Goal: Task Accomplishment & Management: Use online tool/utility

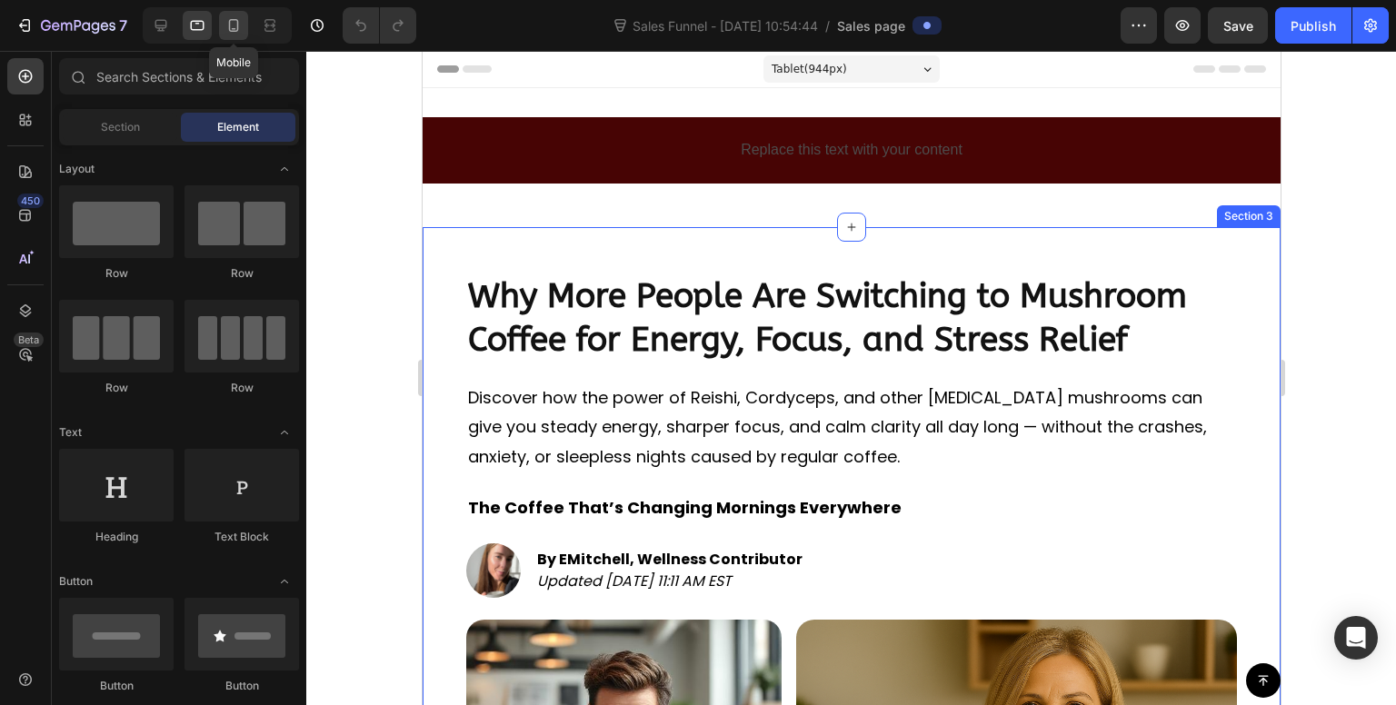
click at [225, 26] on icon at bounding box center [233, 25] width 18 height 18
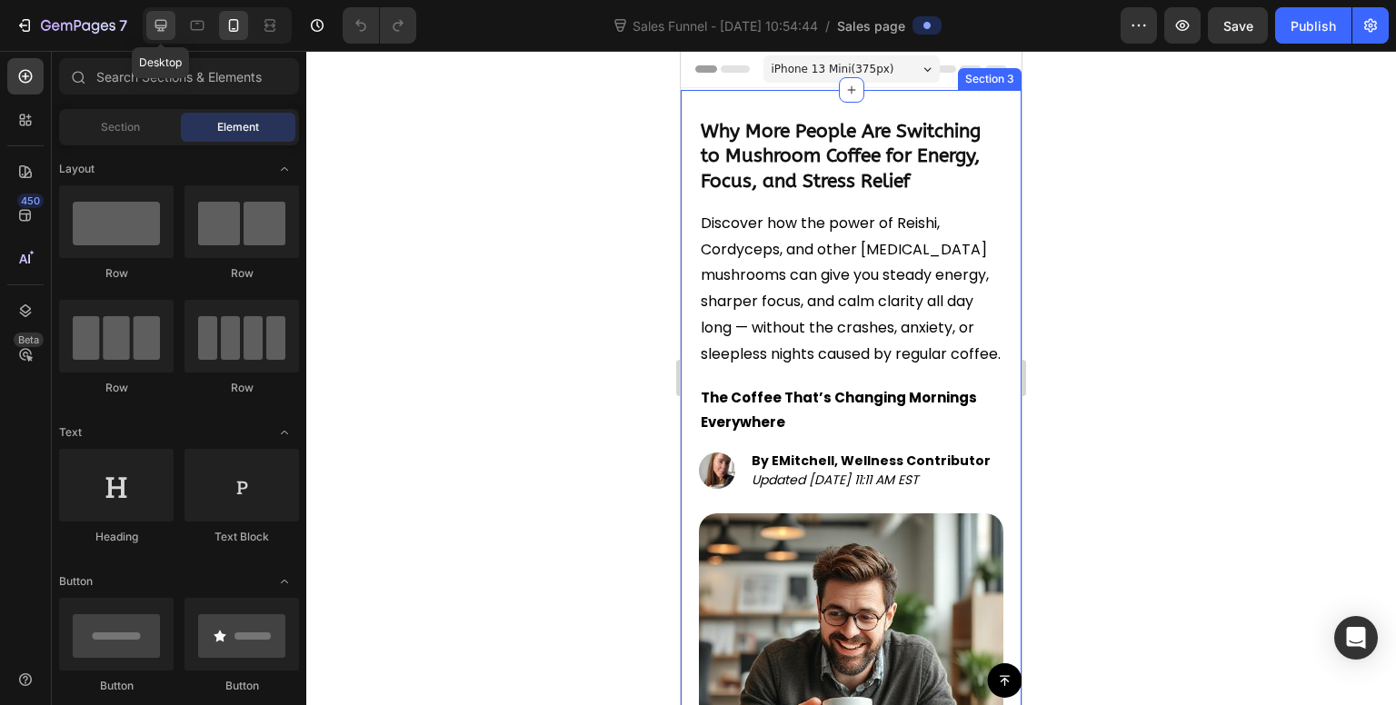
click at [164, 29] on icon at bounding box center [161, 25] width 18 height 18
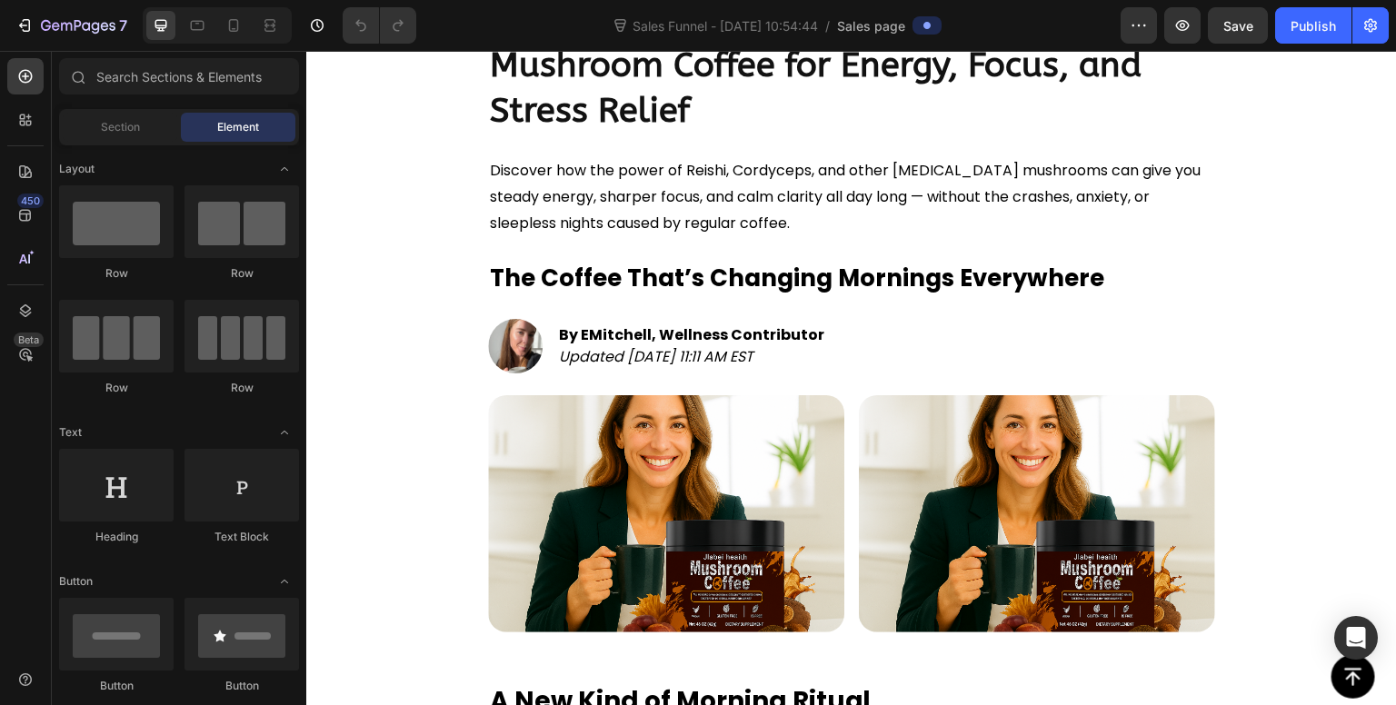
scroll to position [249, 0]
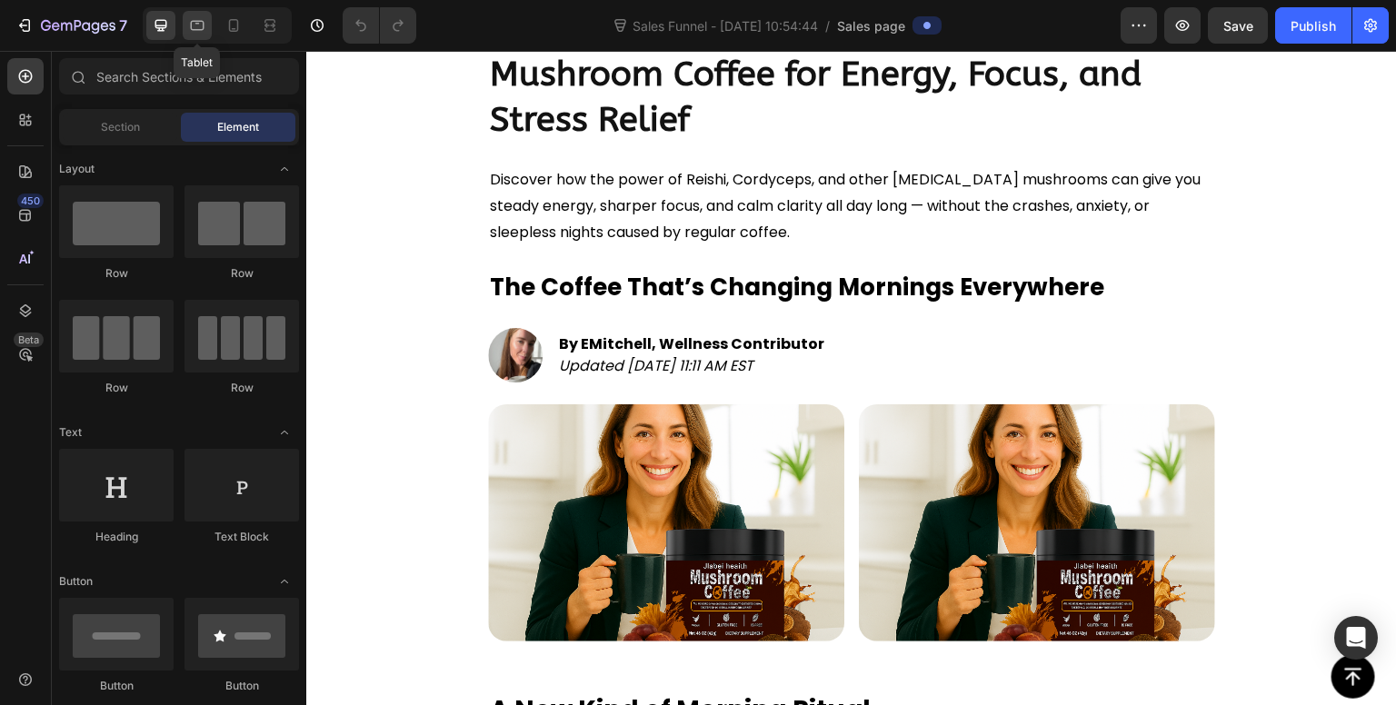
click at [197, 33] on icon at bounding box center [197, 25] width 18 height 18
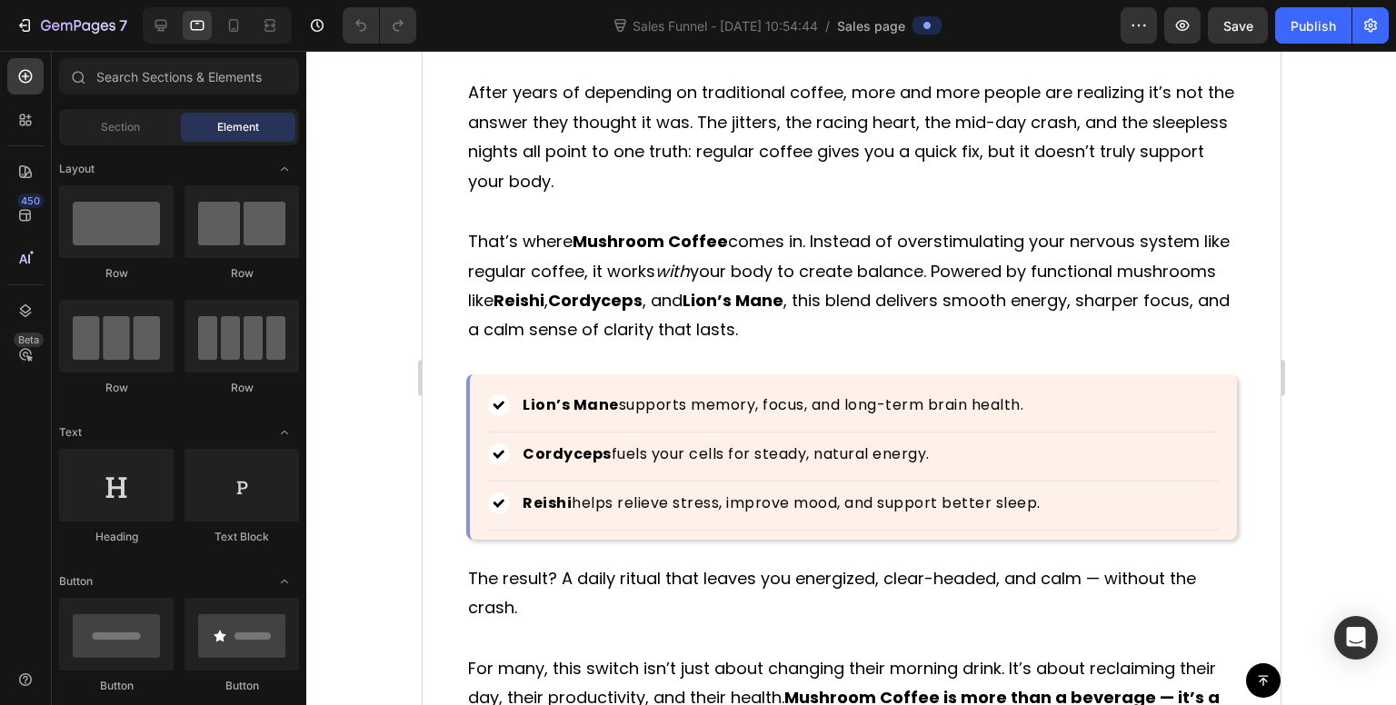
scroll to position [2873, 0]
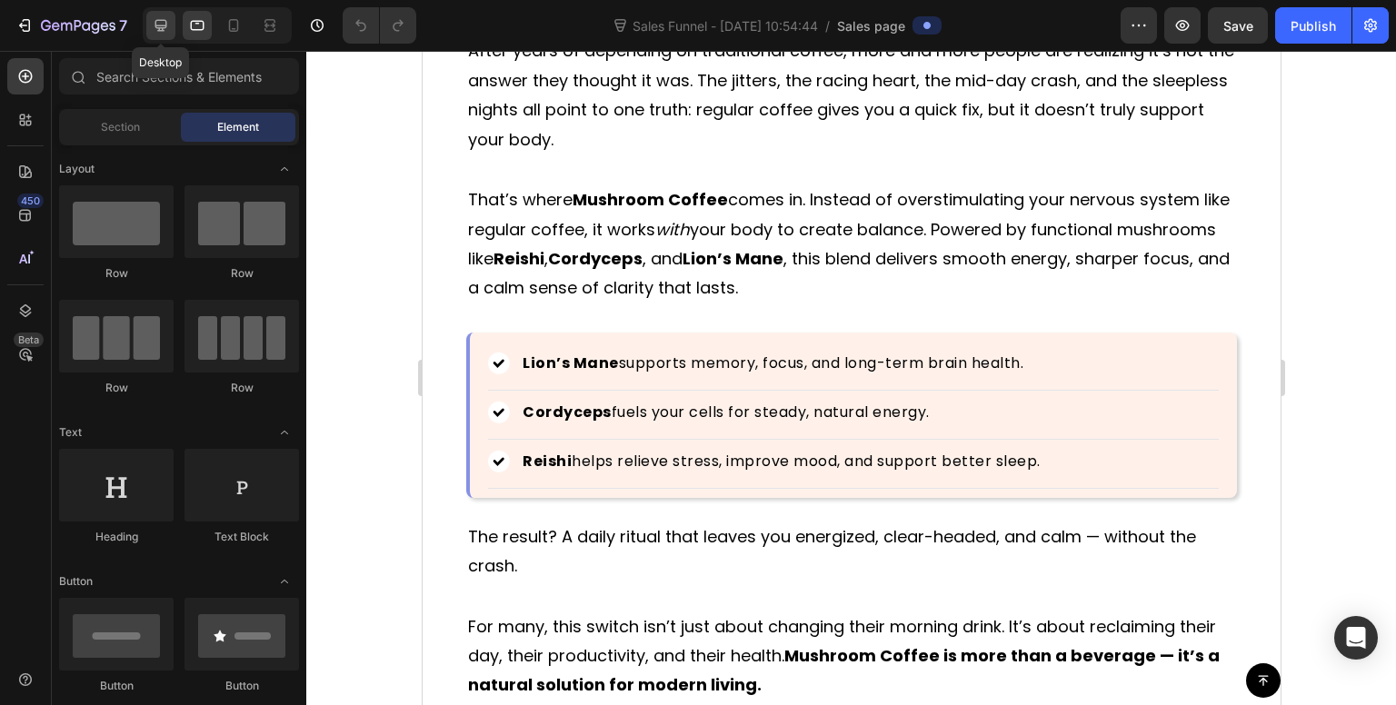
click at [164, 30] on icon at bounding box center [161, 25] width 18 height 18
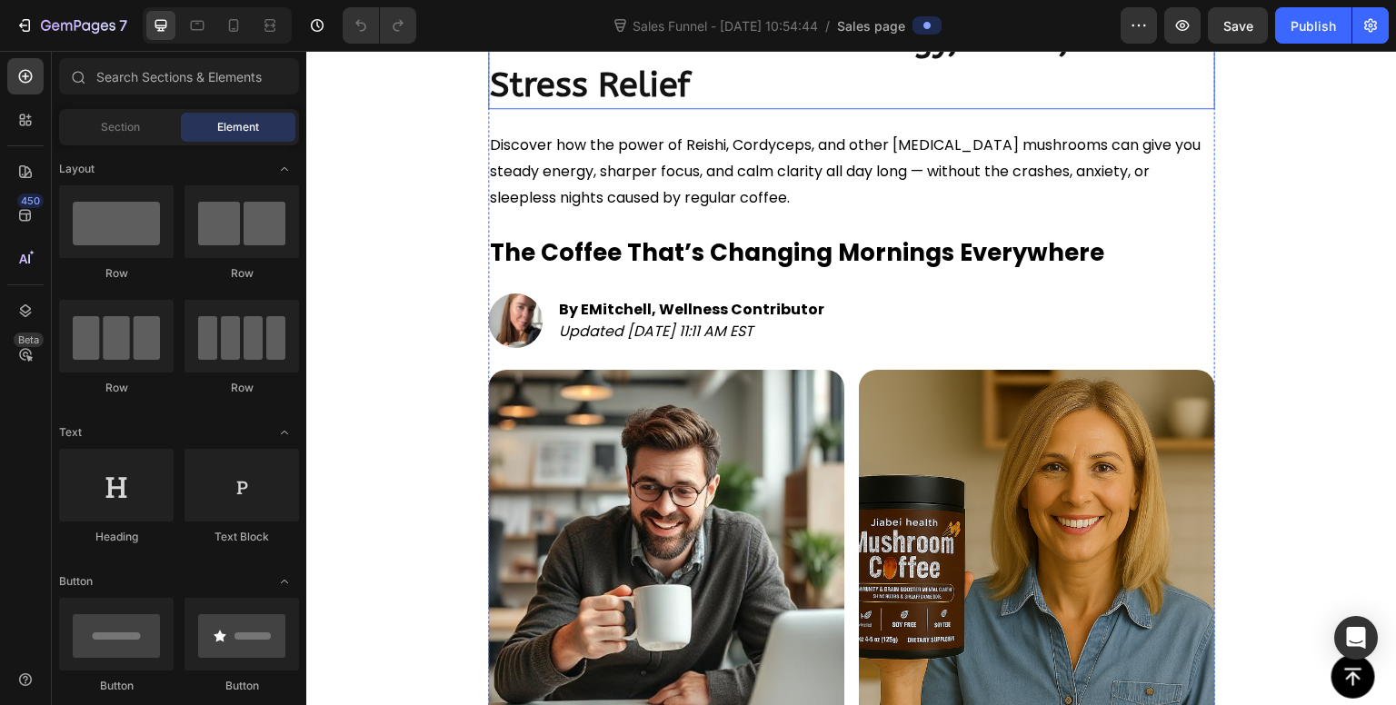
scroll to position [285, 0]
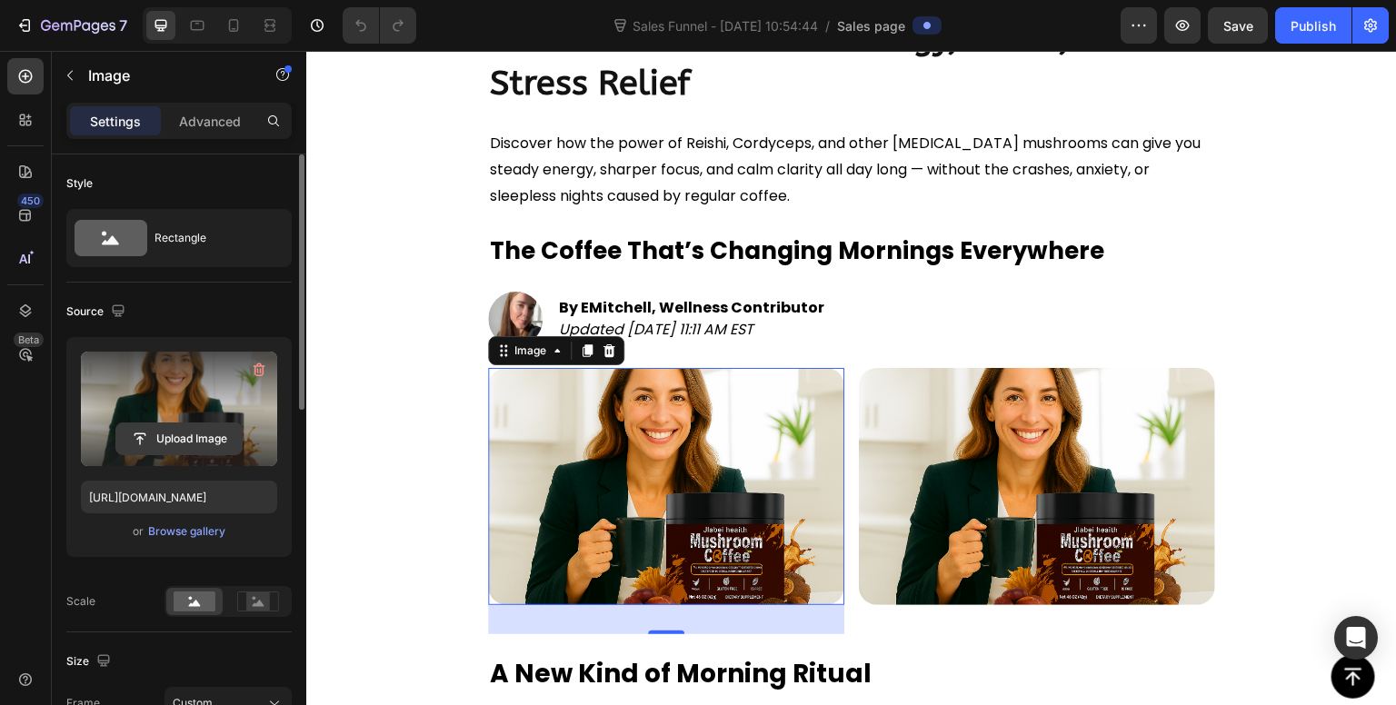
click at [178, 437] on input "file" at bounding box center [178, 438] width 125 height 31
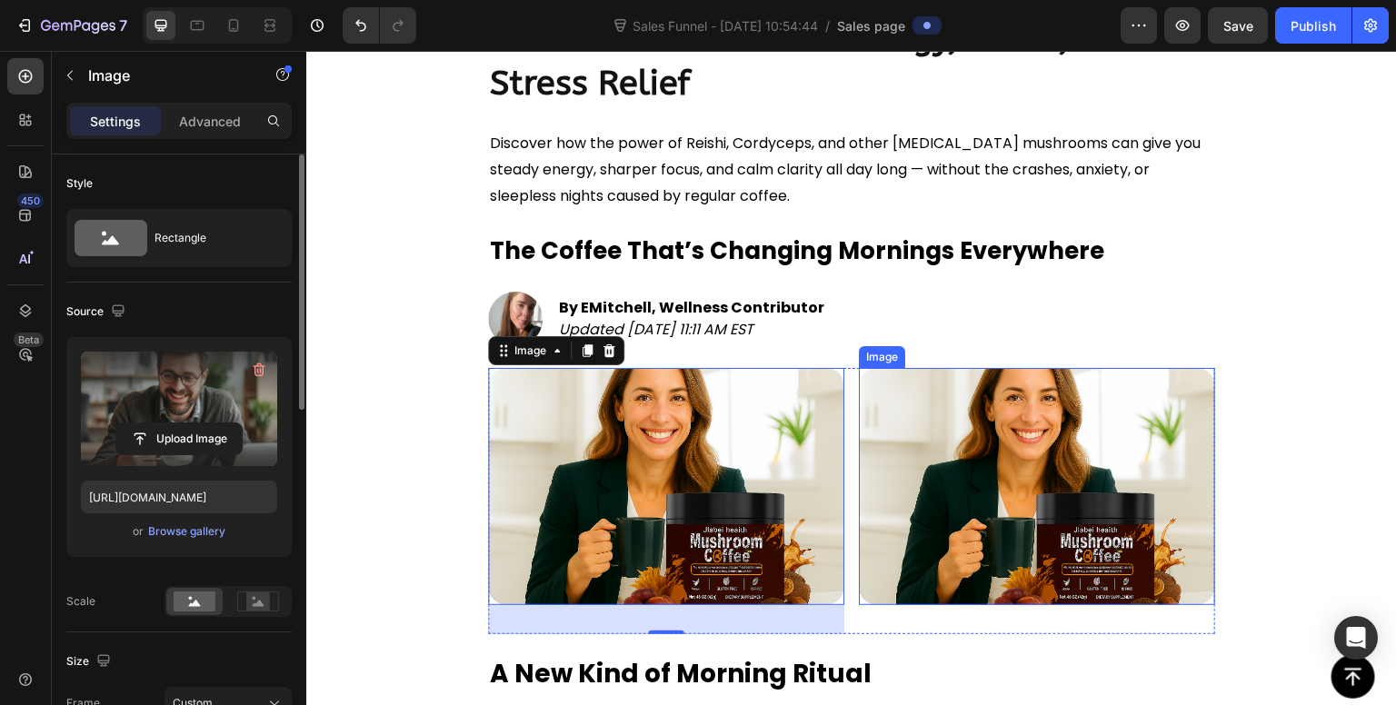
type input "[URL][DOMAIN_NAME]"
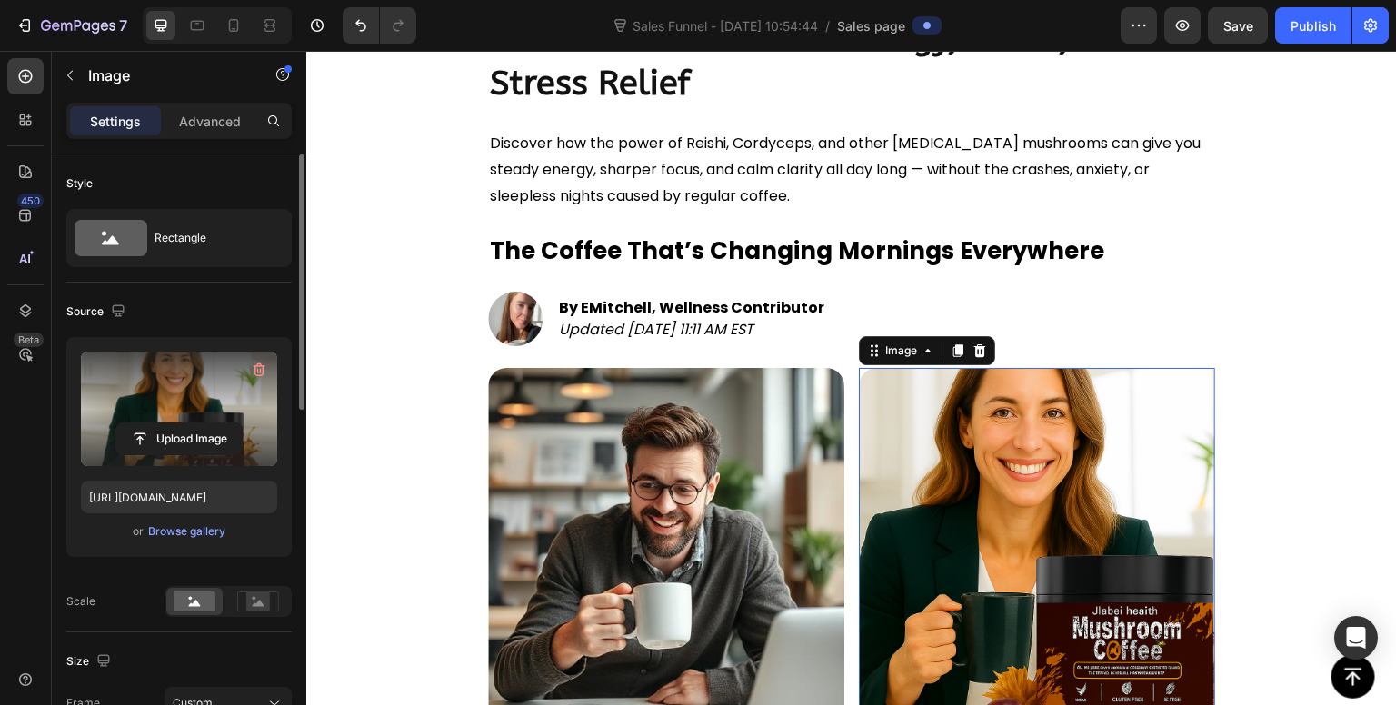
click at [179, 418] on label at bounding box center [179, 409] width 196 height 114
click at [179, 423] on input "file" at bounding box center [178, 438] width 125 height 31
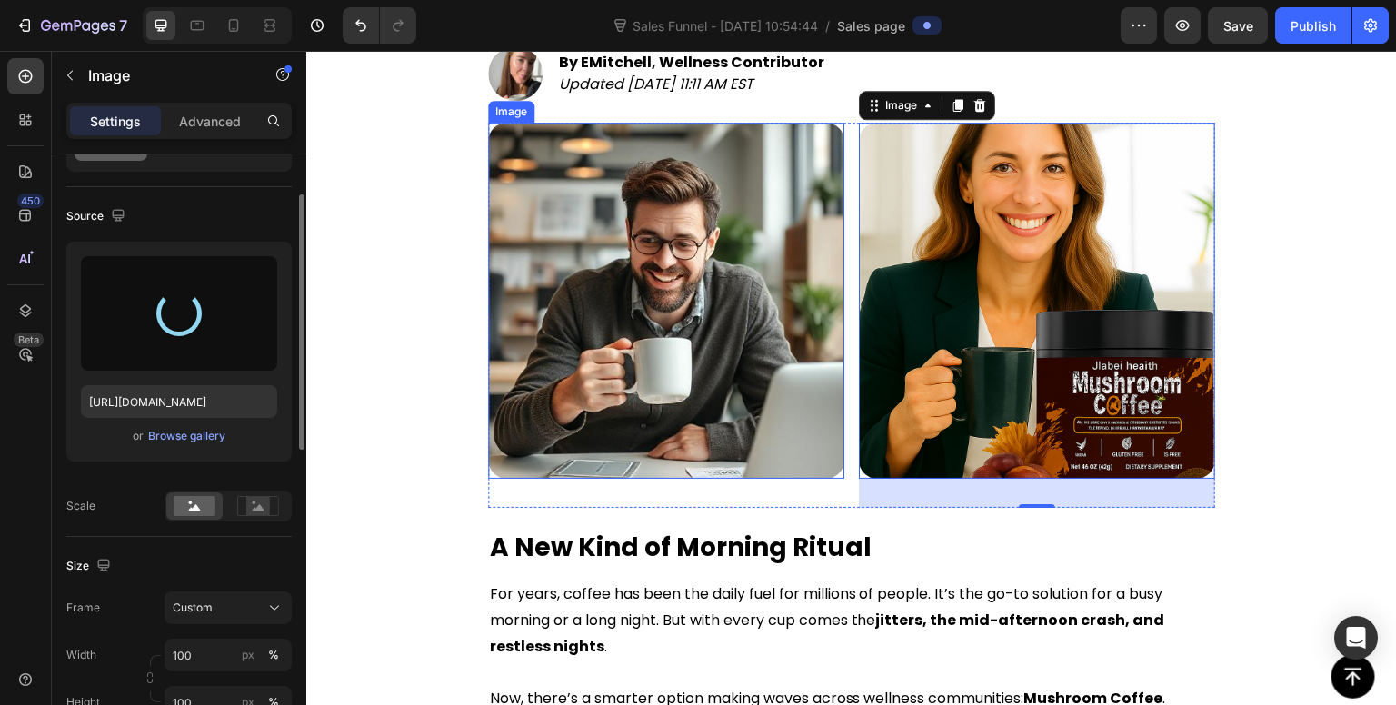
scroll to position [549, 0]
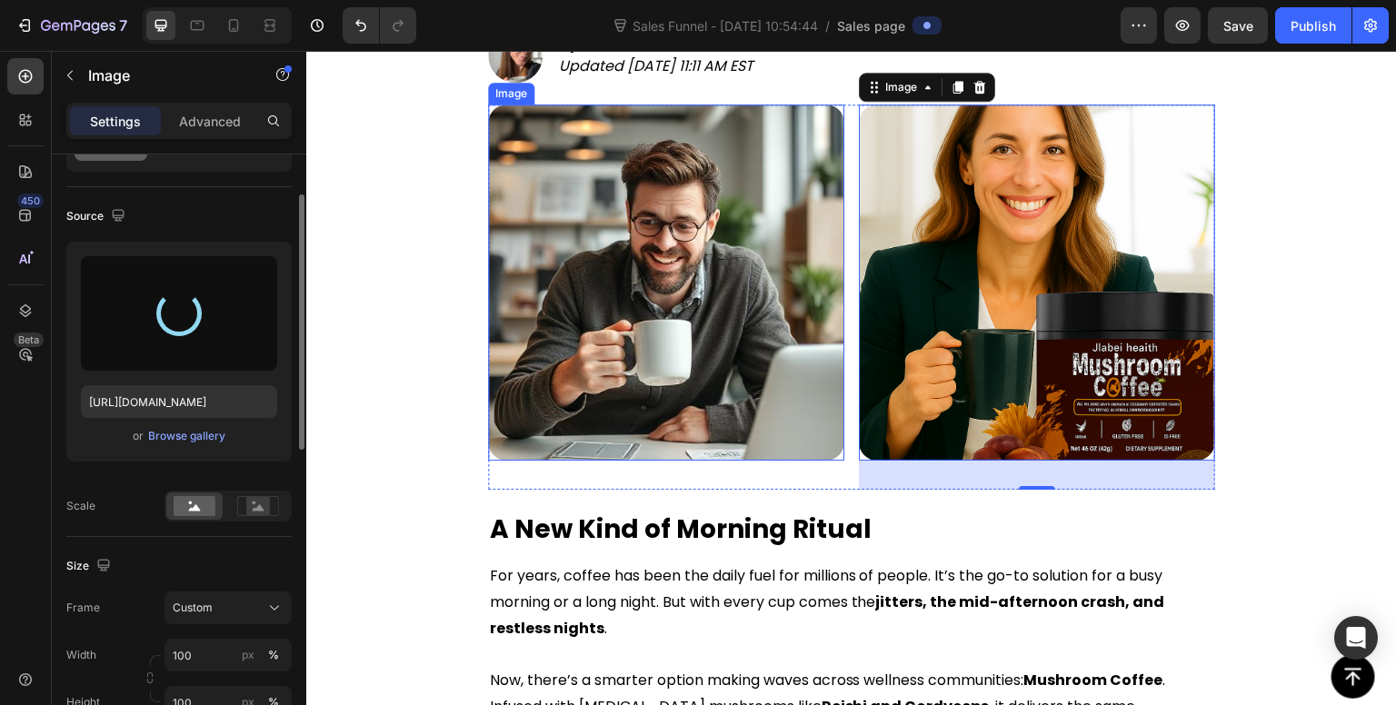
type input "[URL][DOMAIN_NAME]"
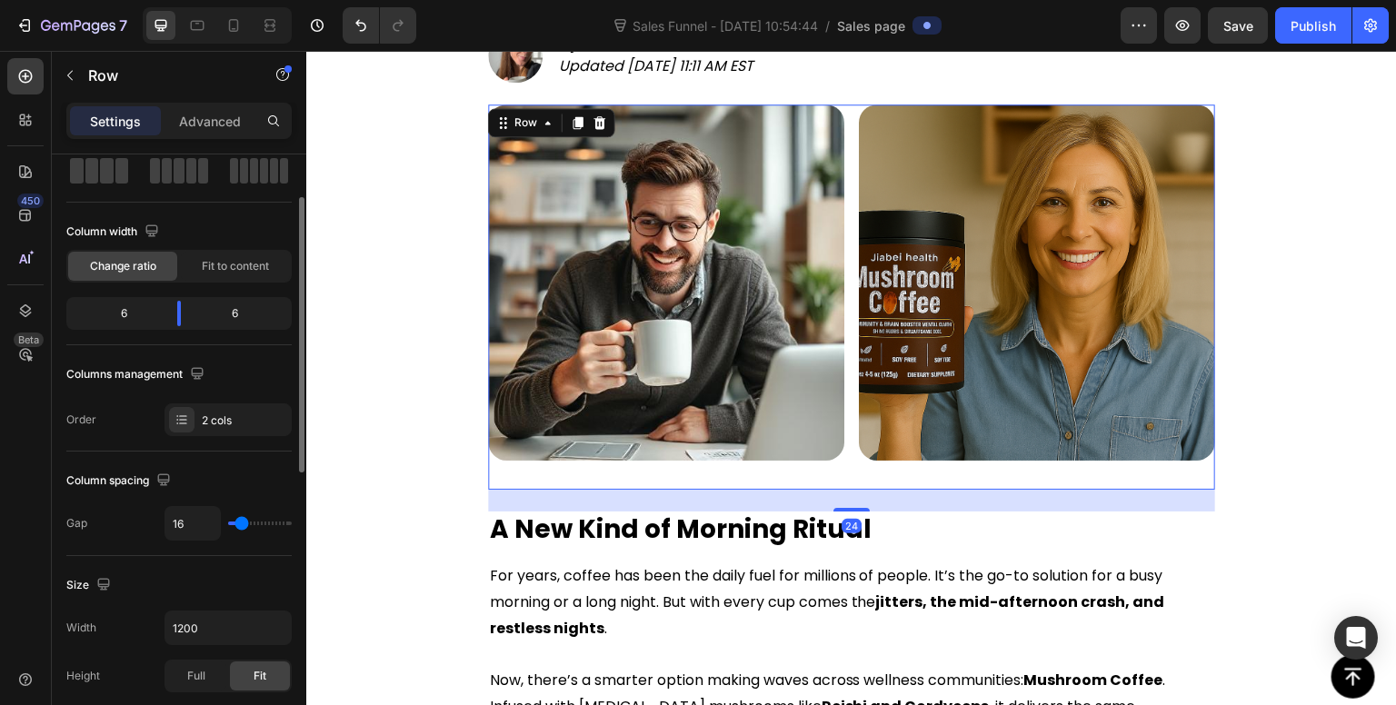
scroll to position [0, 0]
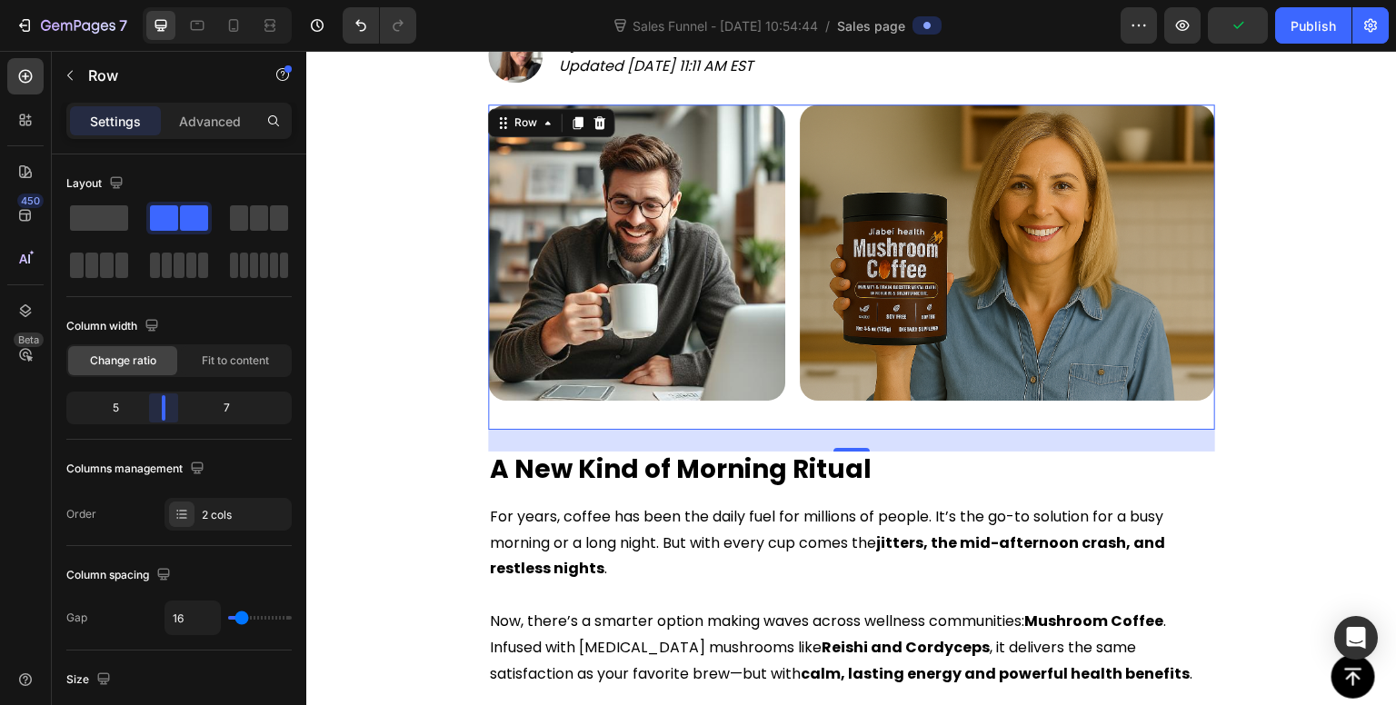
drag, startPoint x: 180, startPoint y: 404, endPoint x: 102, endPoint y: 328, distance: 109.2
click at [167, 0] on body "7 Version history Sales Funnel - [DATE] 10:54:44 / Sales page Preview Publish 4…" at bounding box center [698, 0] width 1396 height 0
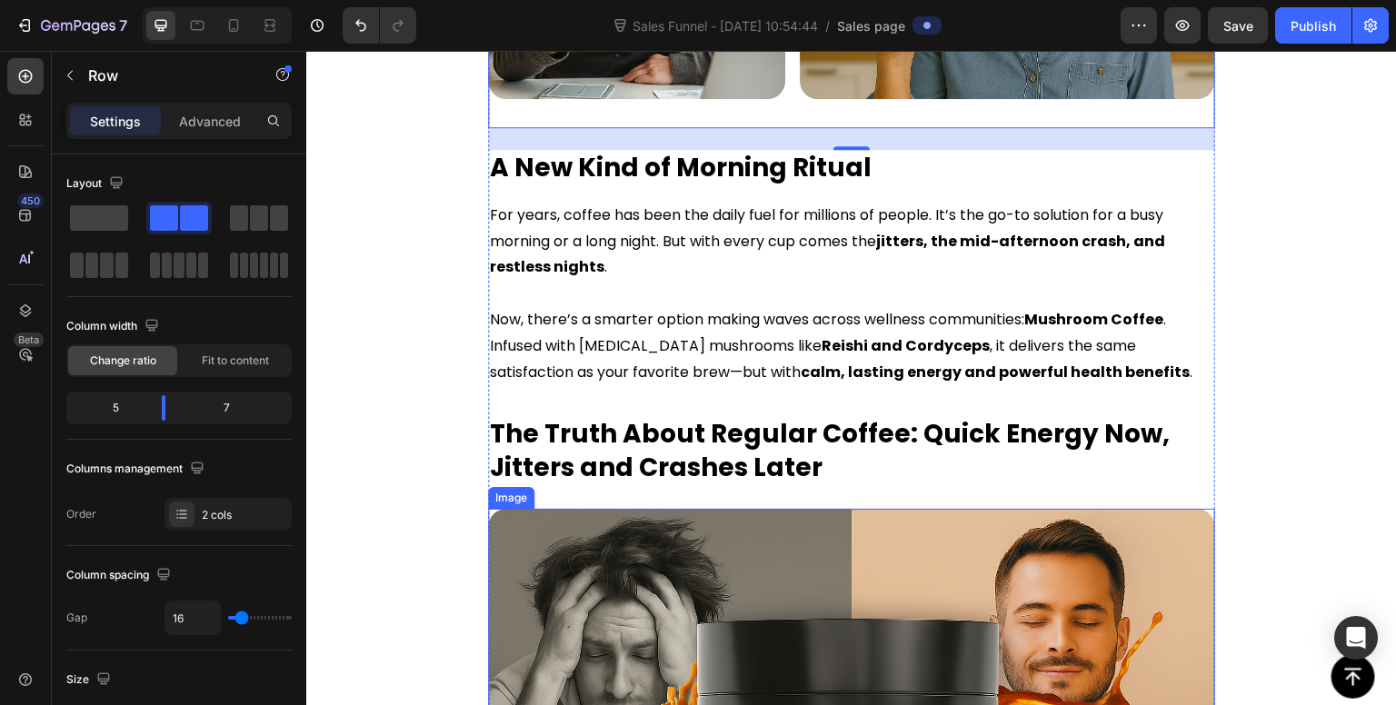
scroll to position [847, 0]
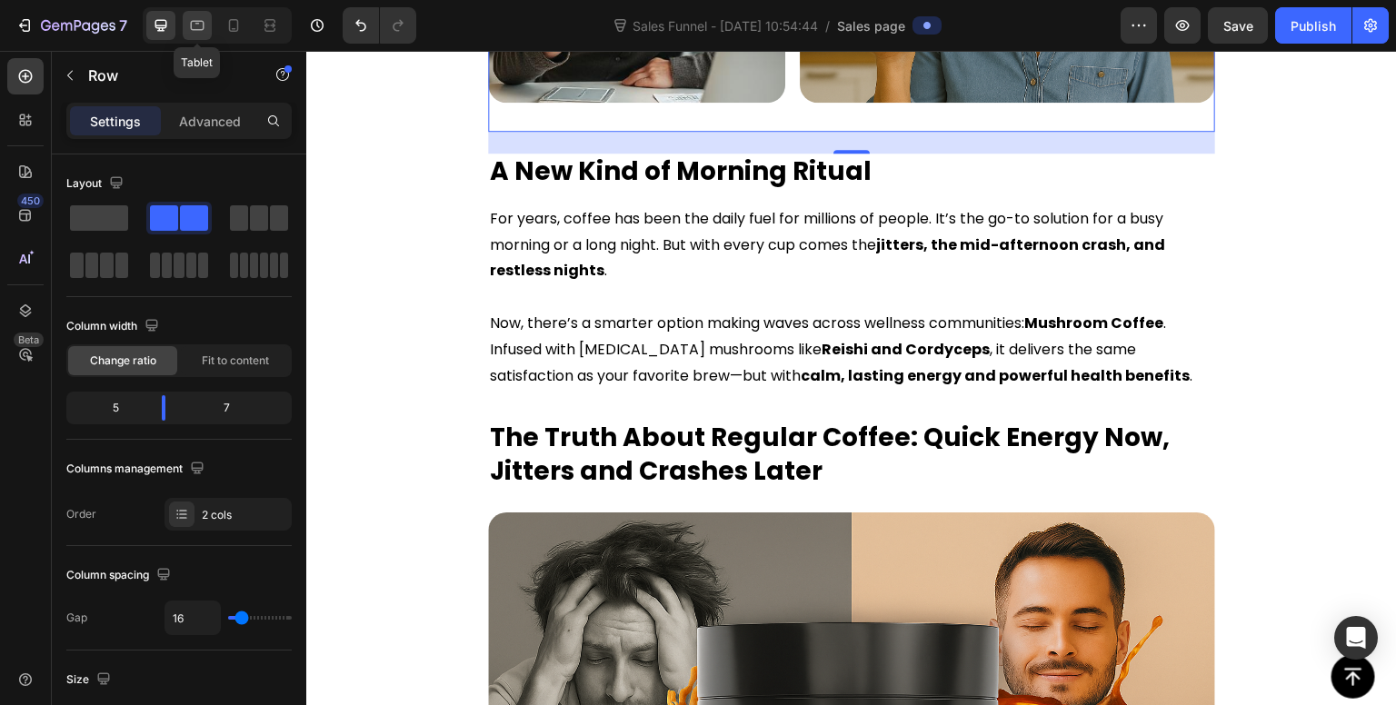
click at [193, 26] on icon at bounding box center [197, 25] width 18 height 18
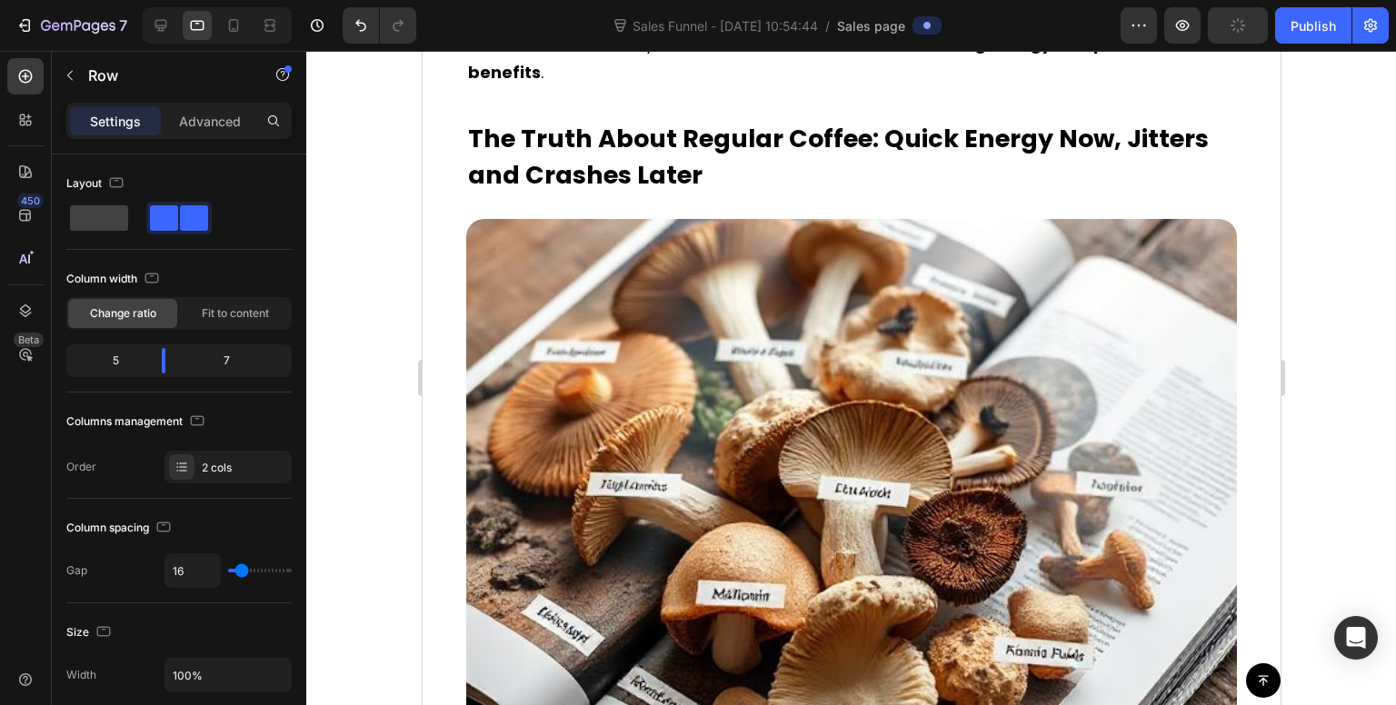
scroll to position [1192, 0]
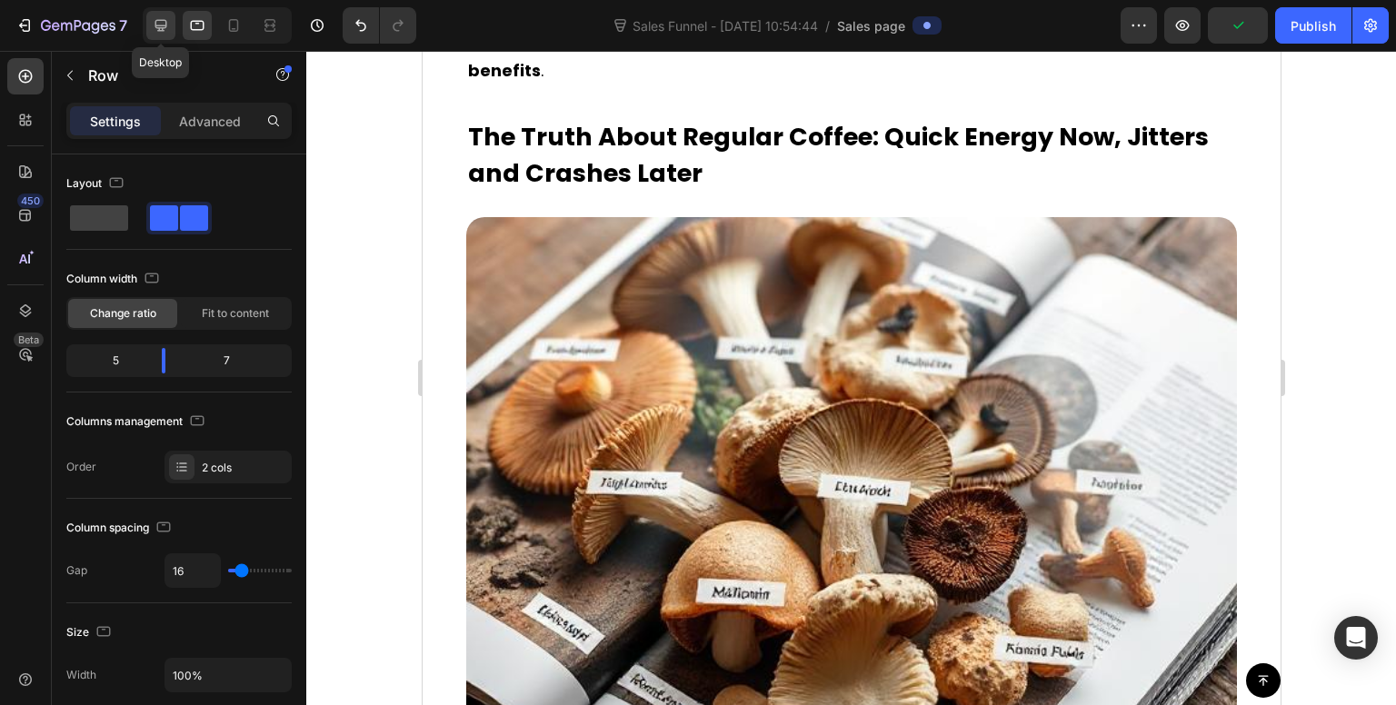
click at [152, 19] on icon at bounding box center [161, 25] width 18 height 18
type input "1200"
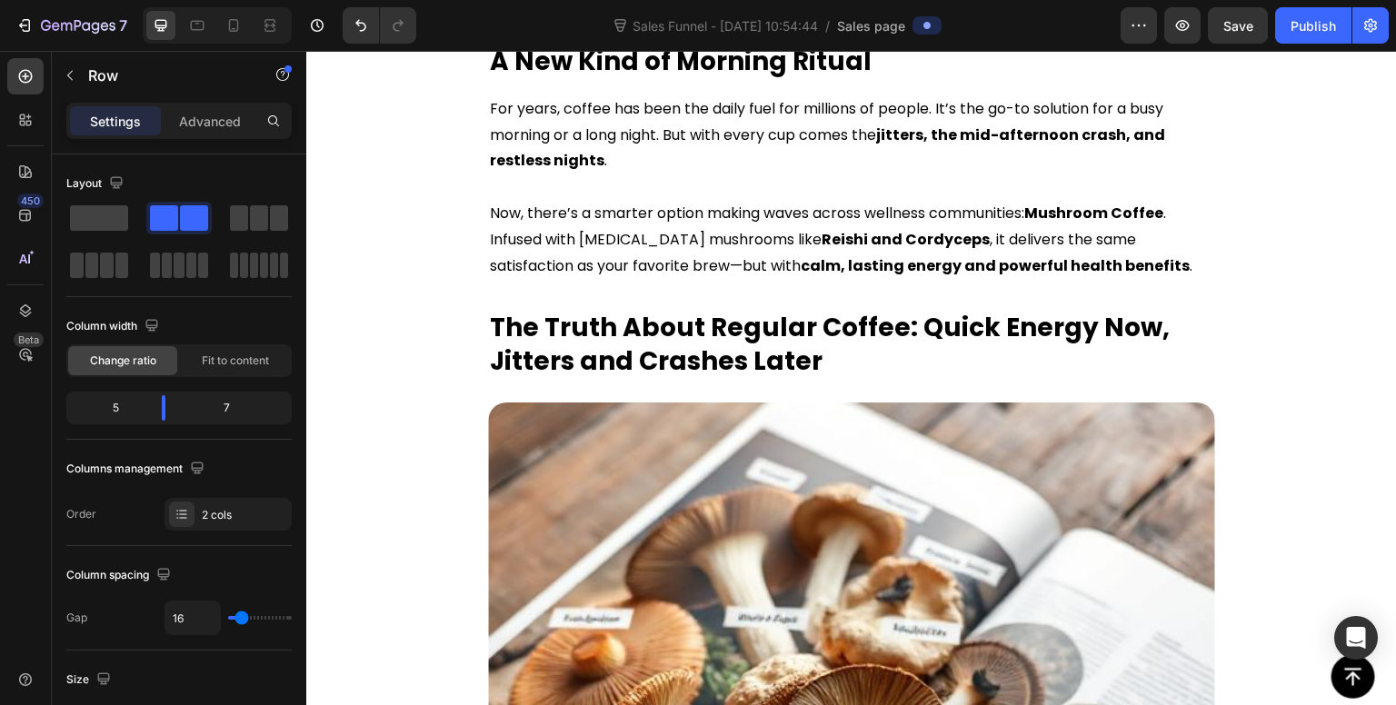
scroll to position [965, 0]
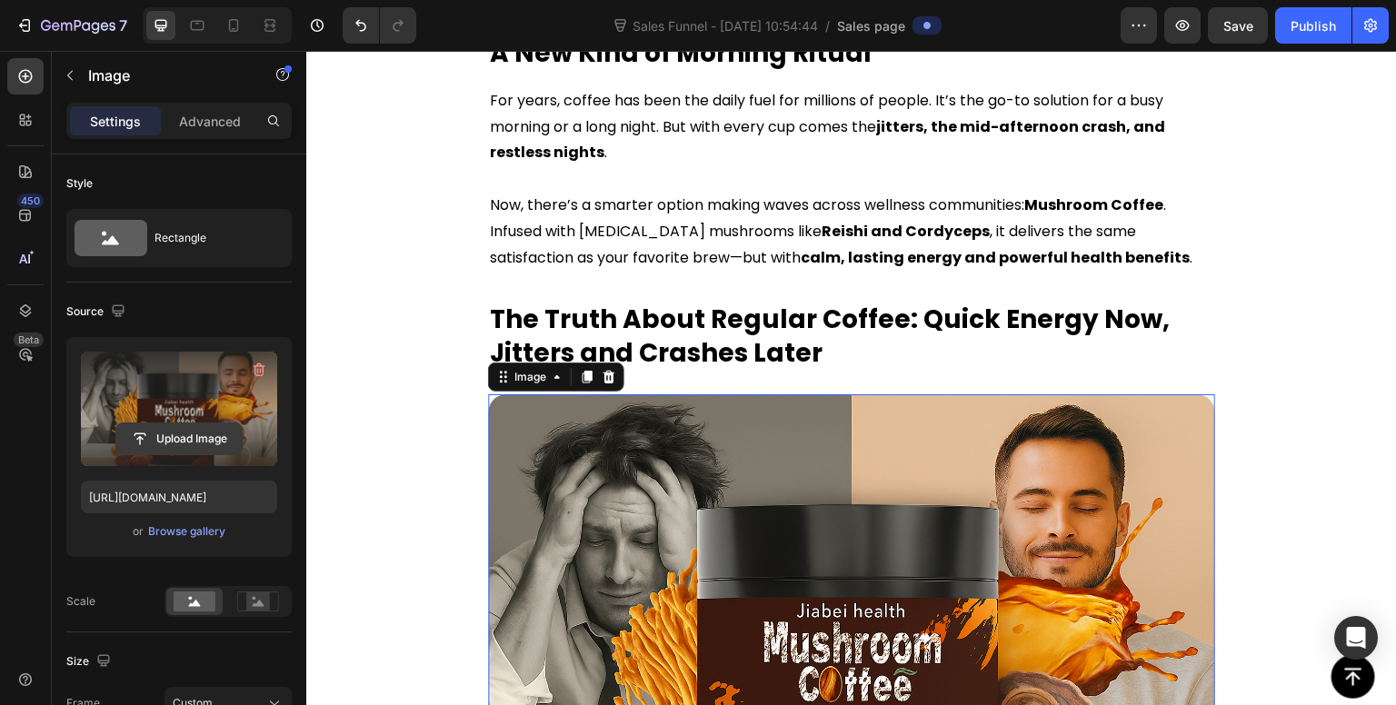
click at [164, 438] on input "file" at bounding box center [178, 438] width 125 height 31
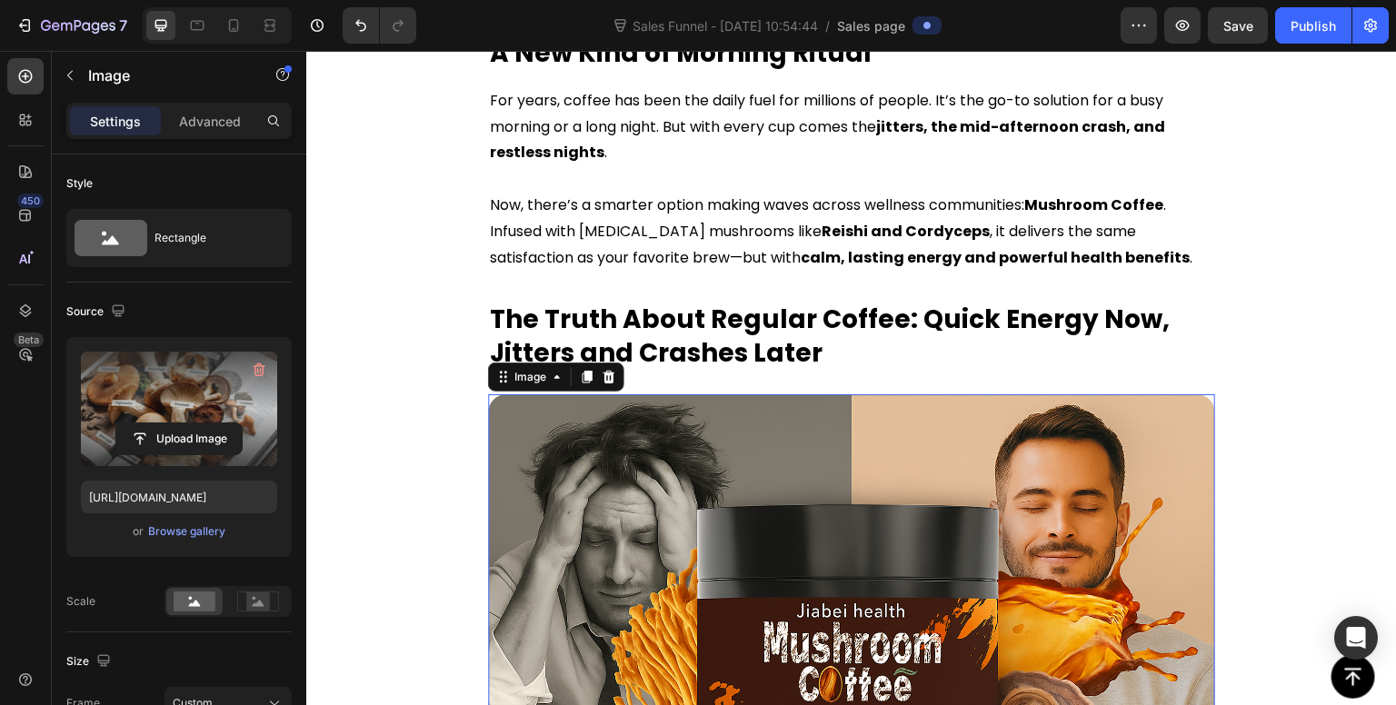
type input "[URL][DOMAIN_NAME]"
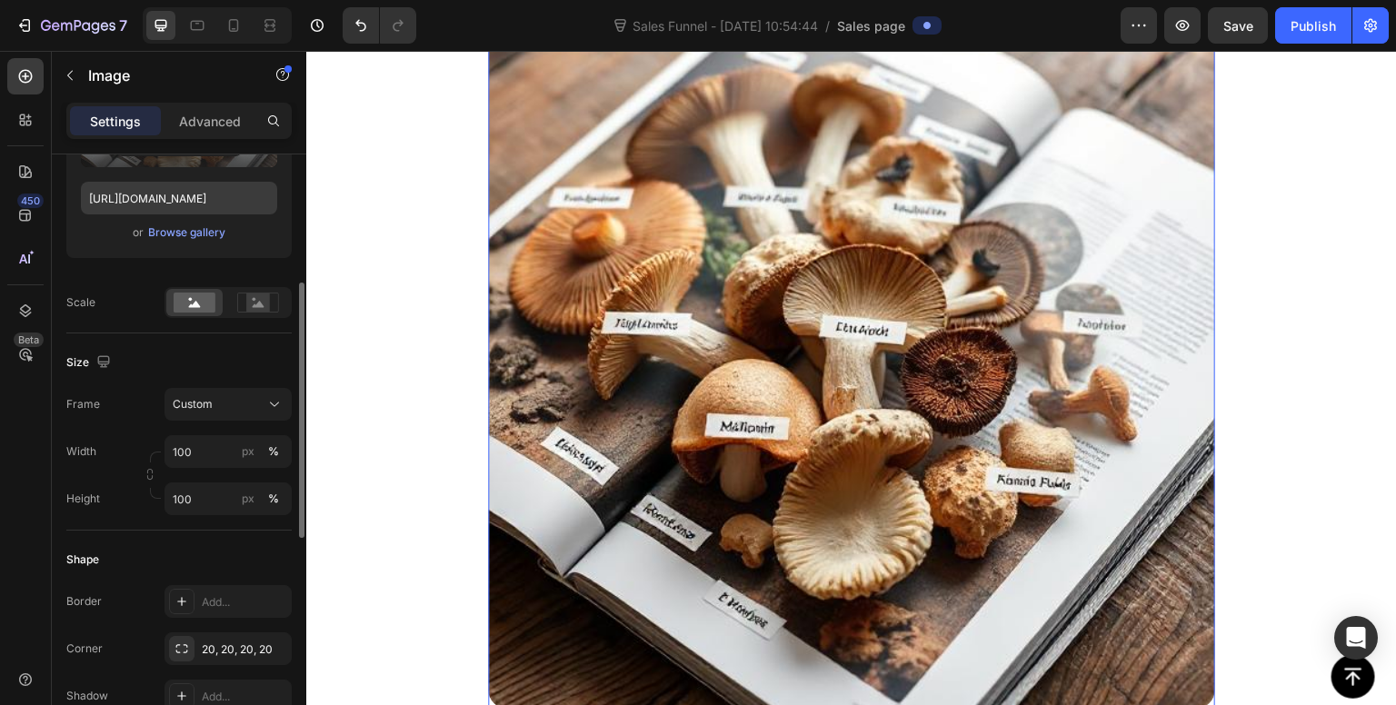
scroll to position [300, 0]
type textarea "100"
click at [202, 499] on input "100" at bounding box center [227, 498] width 127 height 33
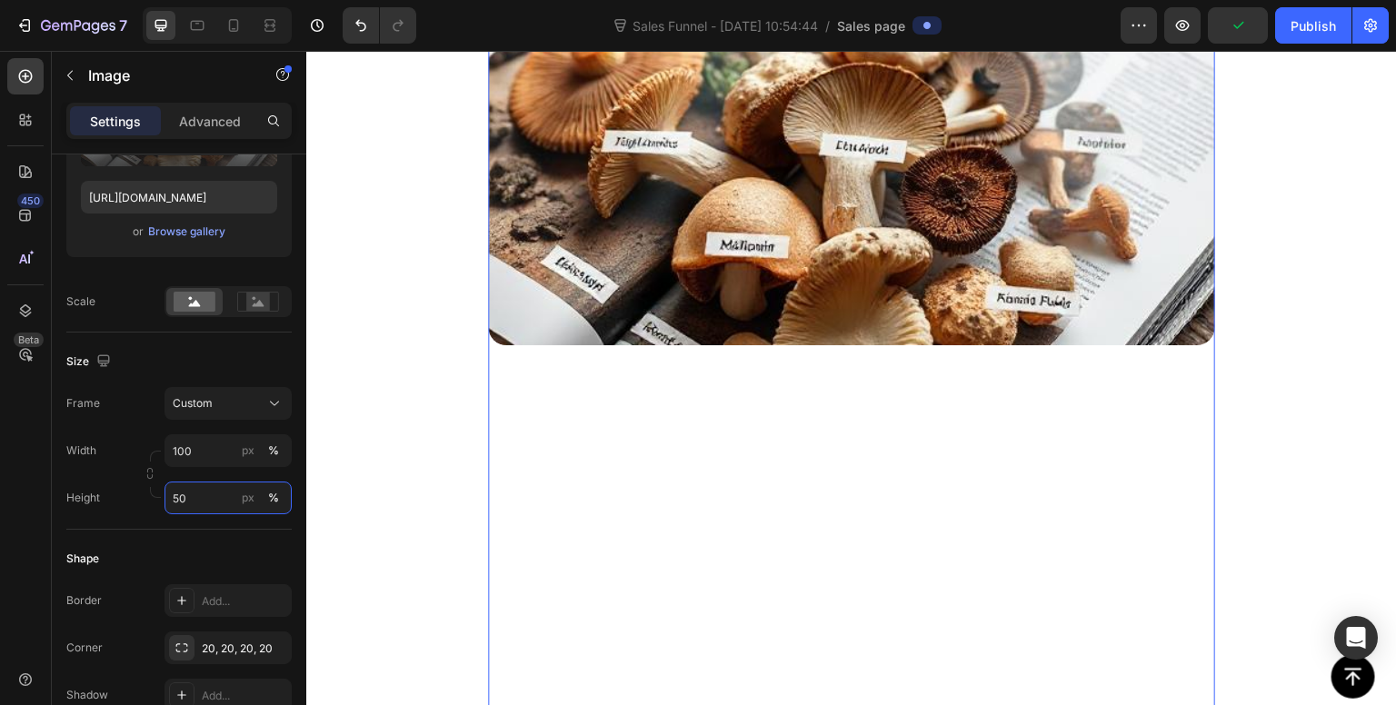
scroll to position [1210, 0]
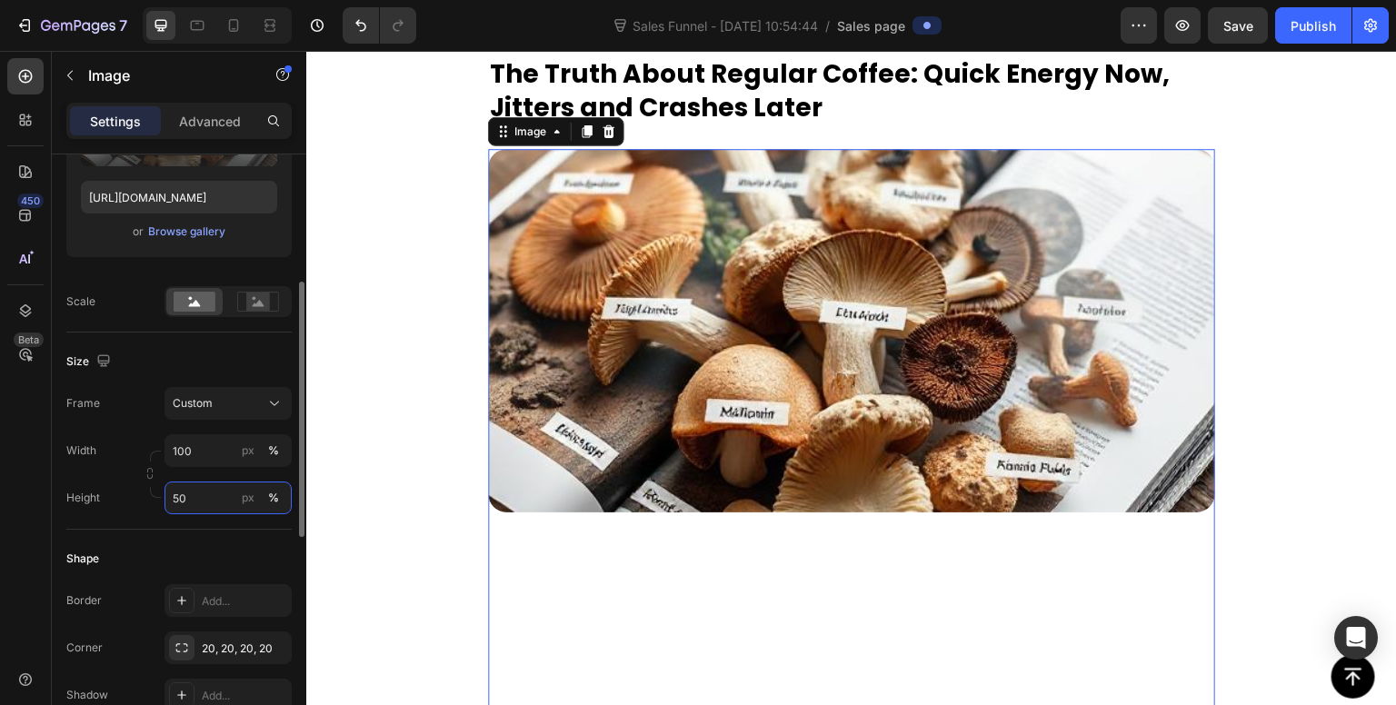
click at [189, 502] on input "50" at bounding box center [227, 498] width 127 height 33
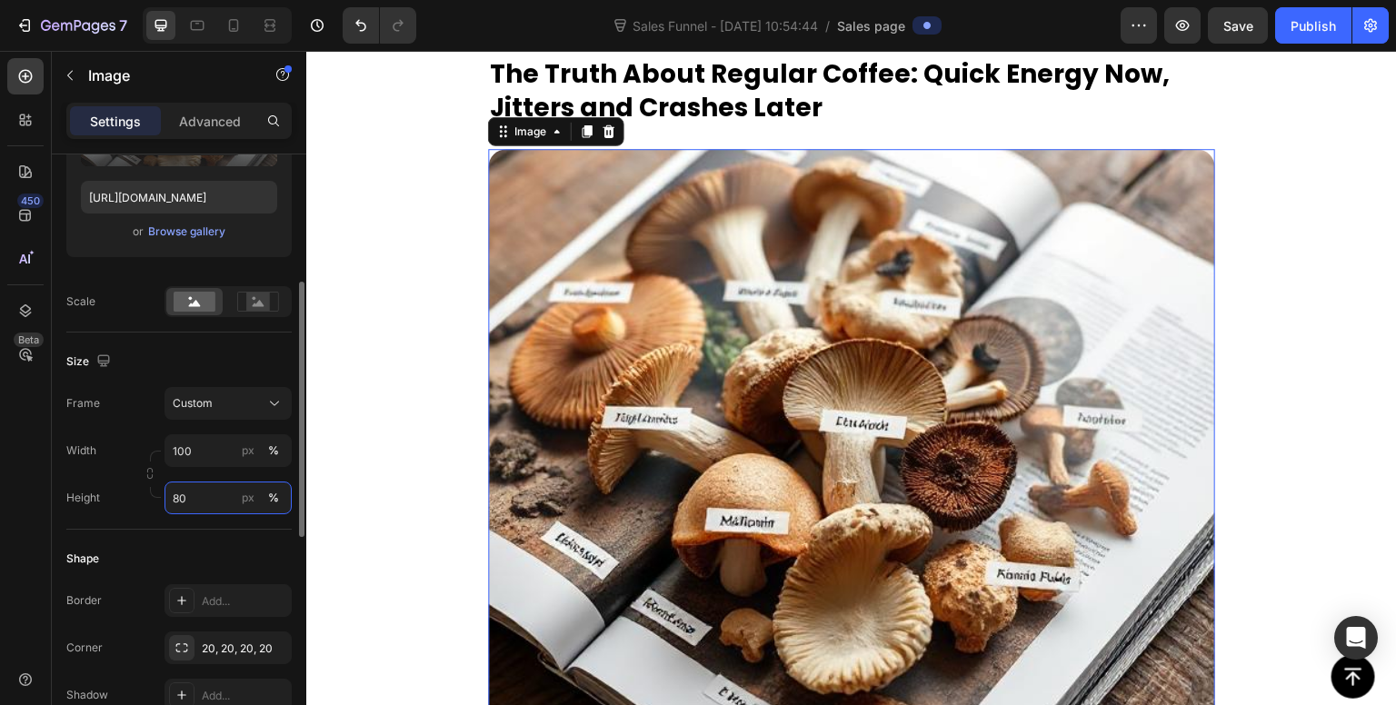
type input "80"
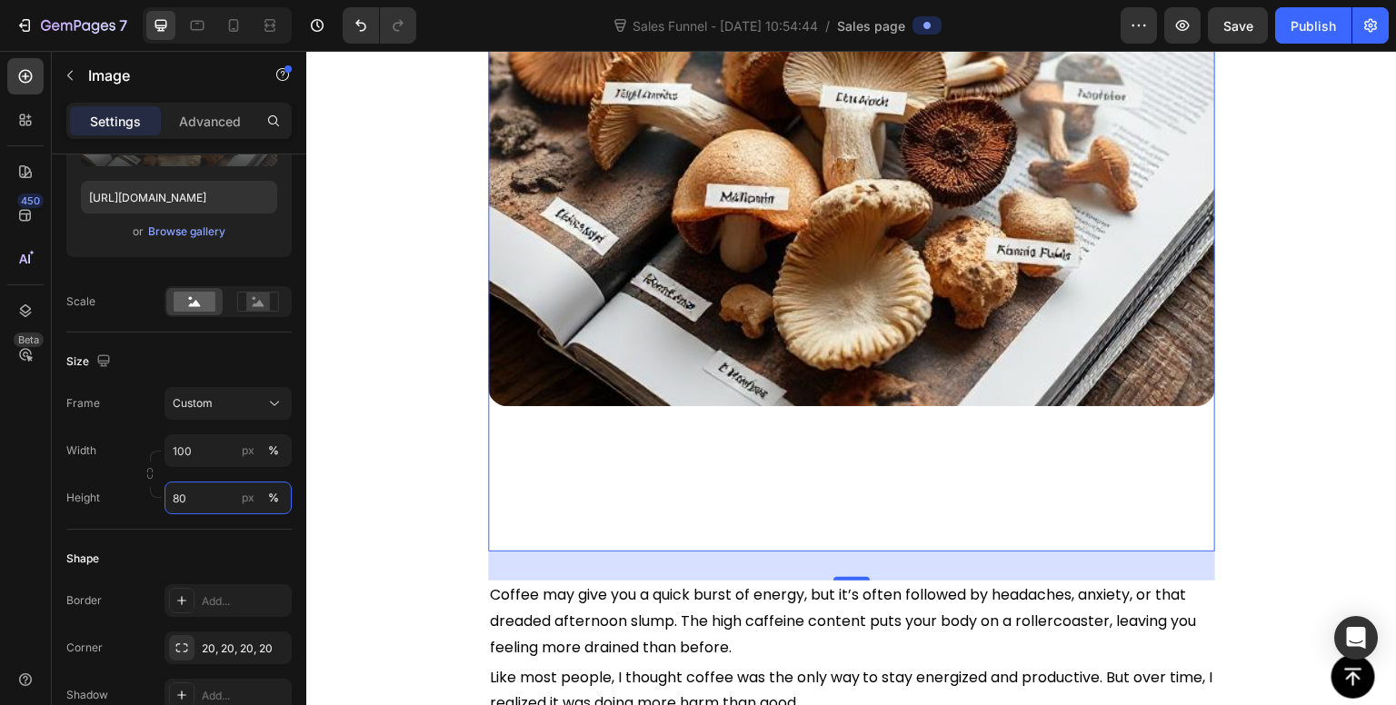
scroll to position [1536, 0]
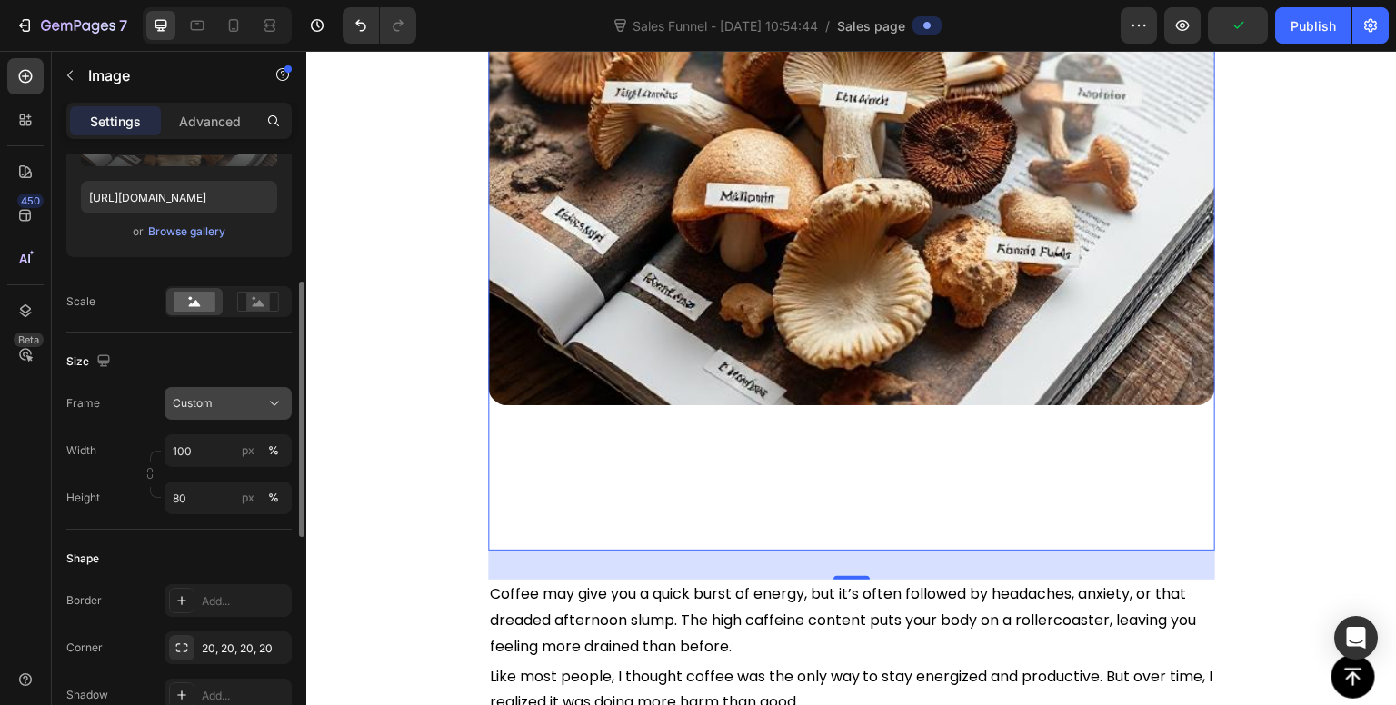
click at [278, 404] on icon at bounding box center [274, 403] width 18 height 18
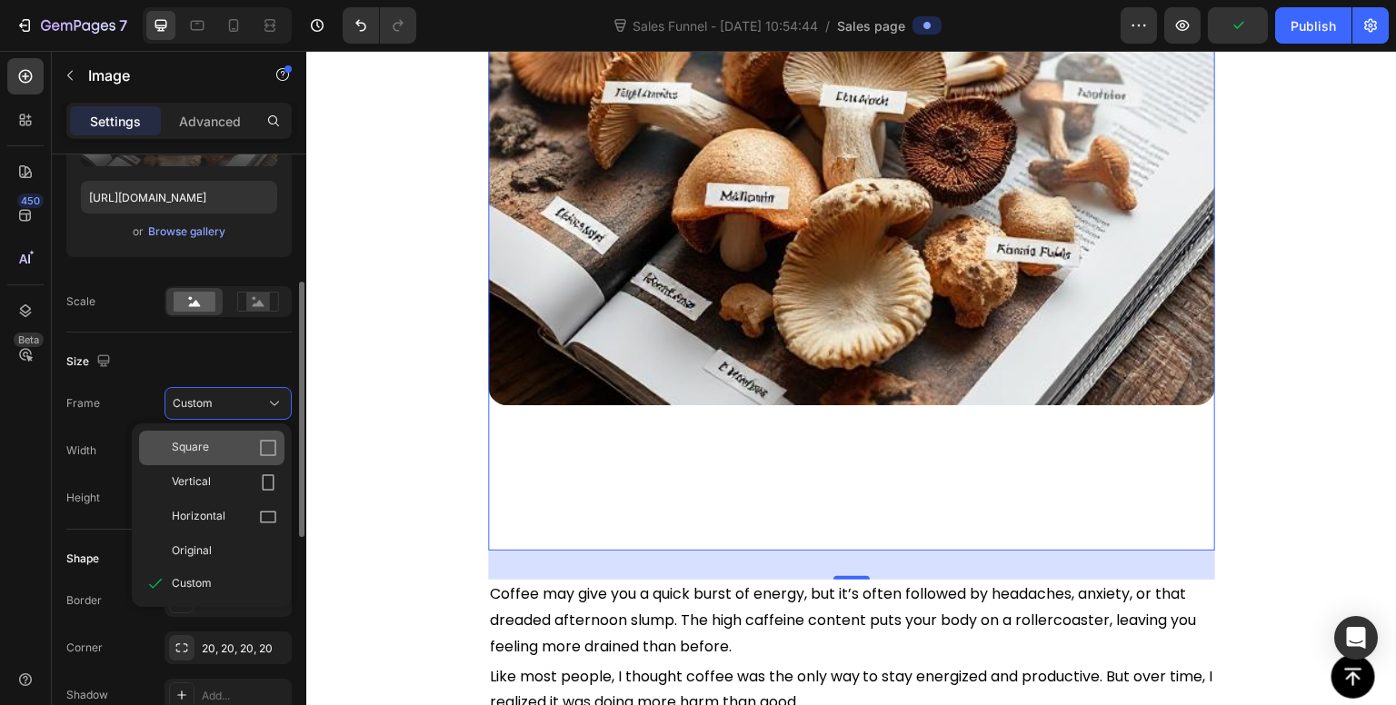
click at [229, 453] on div "Square" at bounding box center [224, 448] width 105 height 18
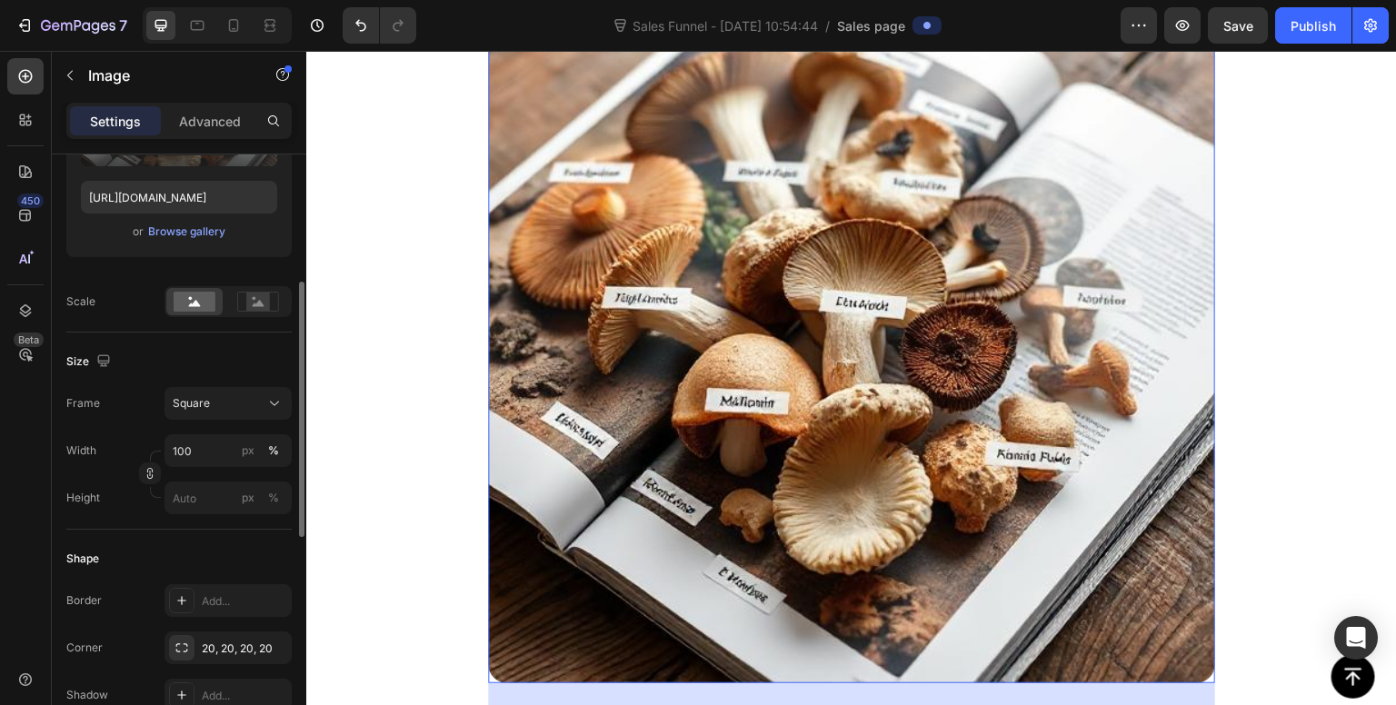
scroll to position [1416, 0]
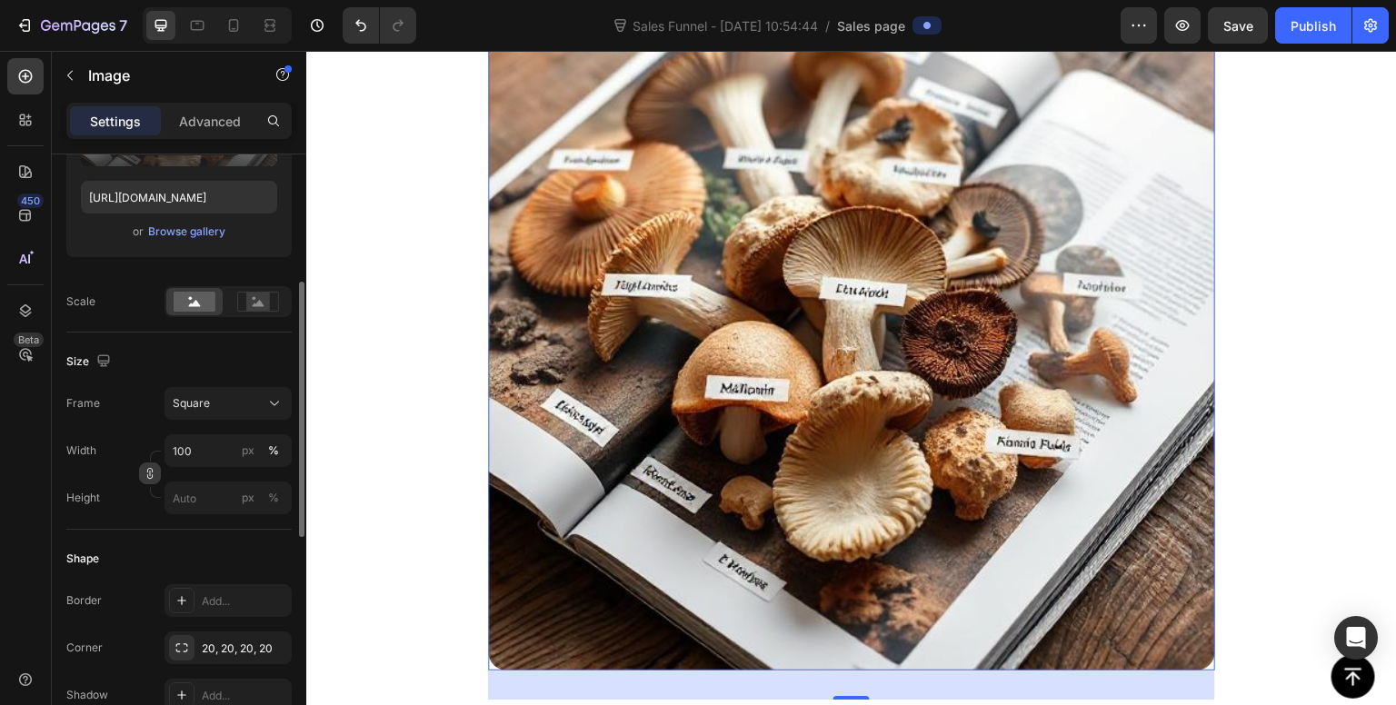
click at [151, 474] on icon "button" at bounding box center [150, 473] width 13 height 13
click at [194, 495] on input "px %" at bounding box center [227, 498] width 127 height 33
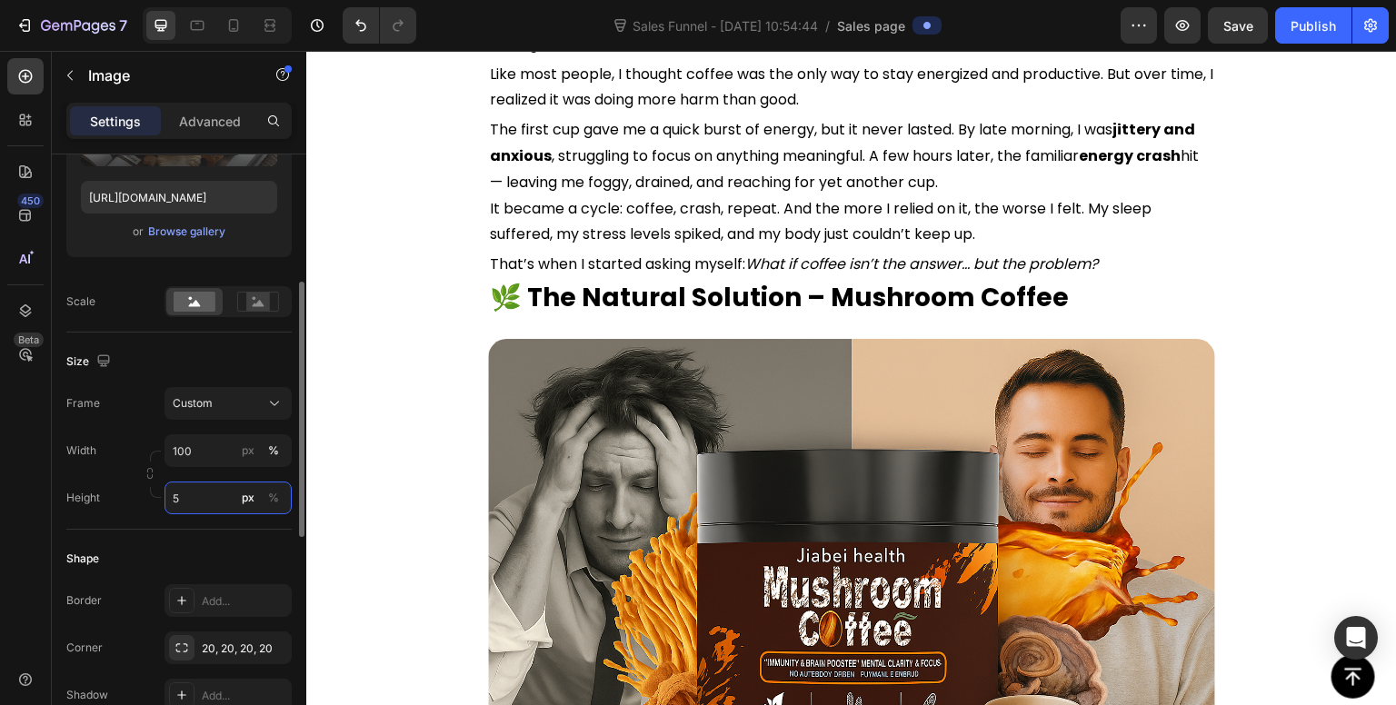
type input "50"
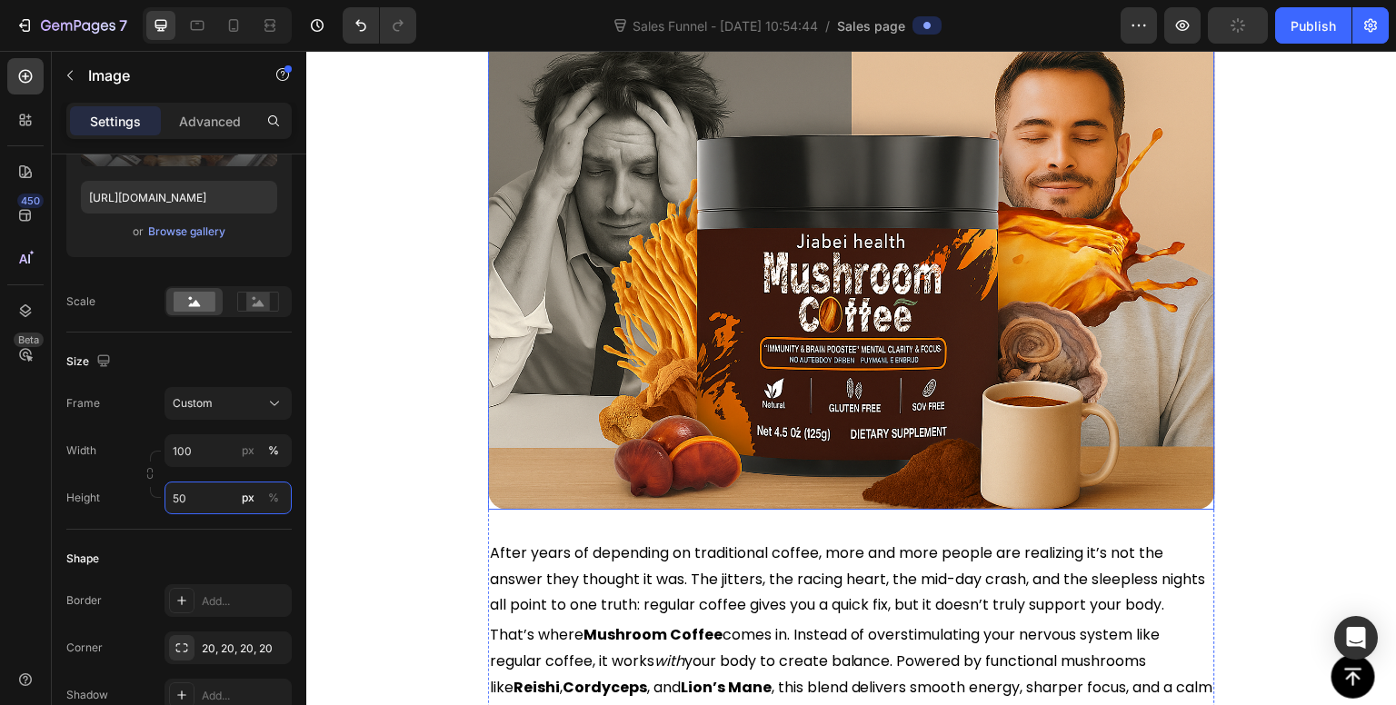
scroll to position [1517, 0]
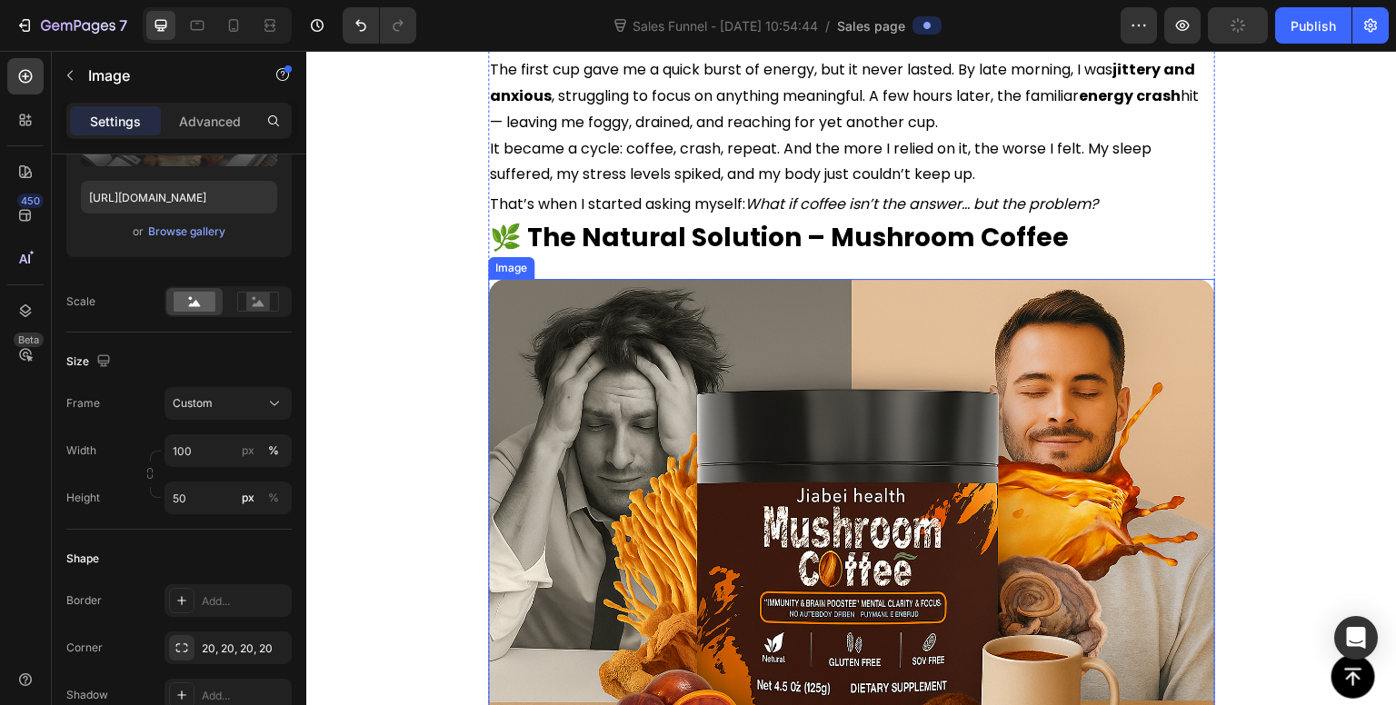
click at [699, 504] on img at bounding box center [851, 521] width 727 height 484
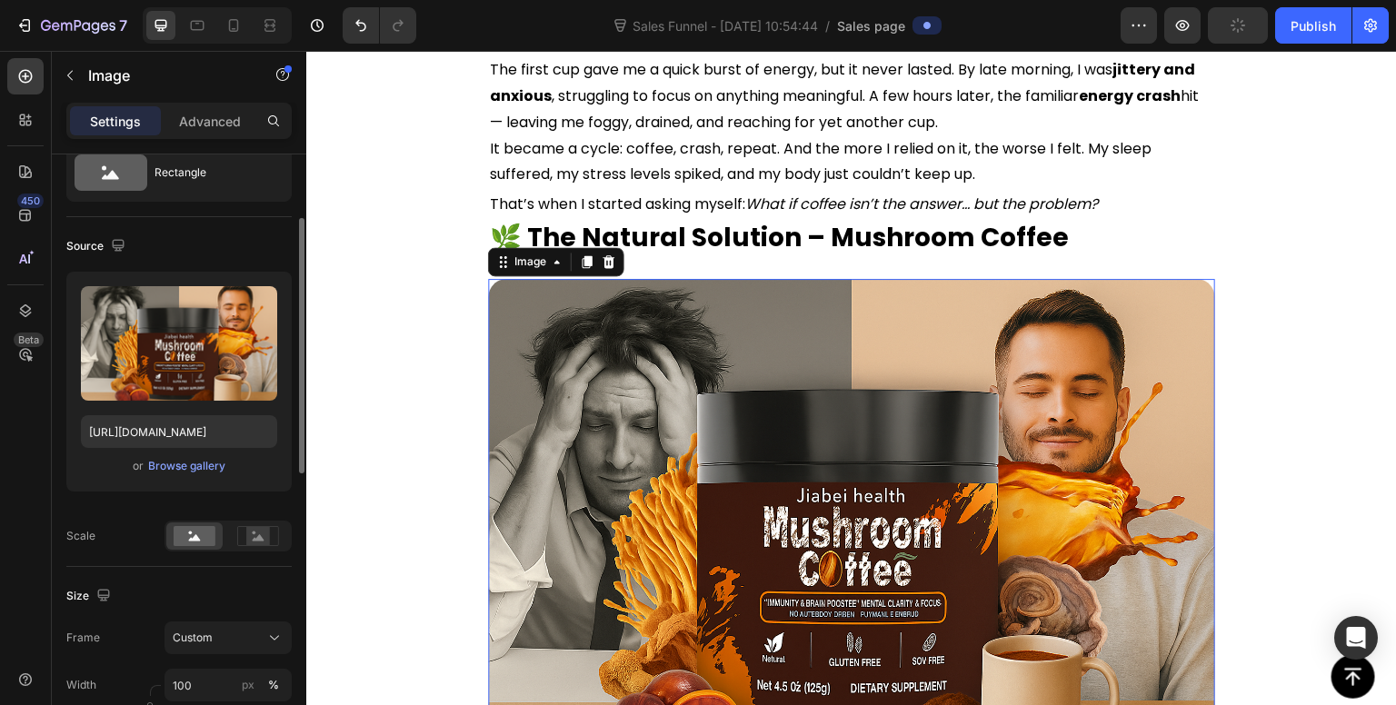
scroll to position [55, 0]
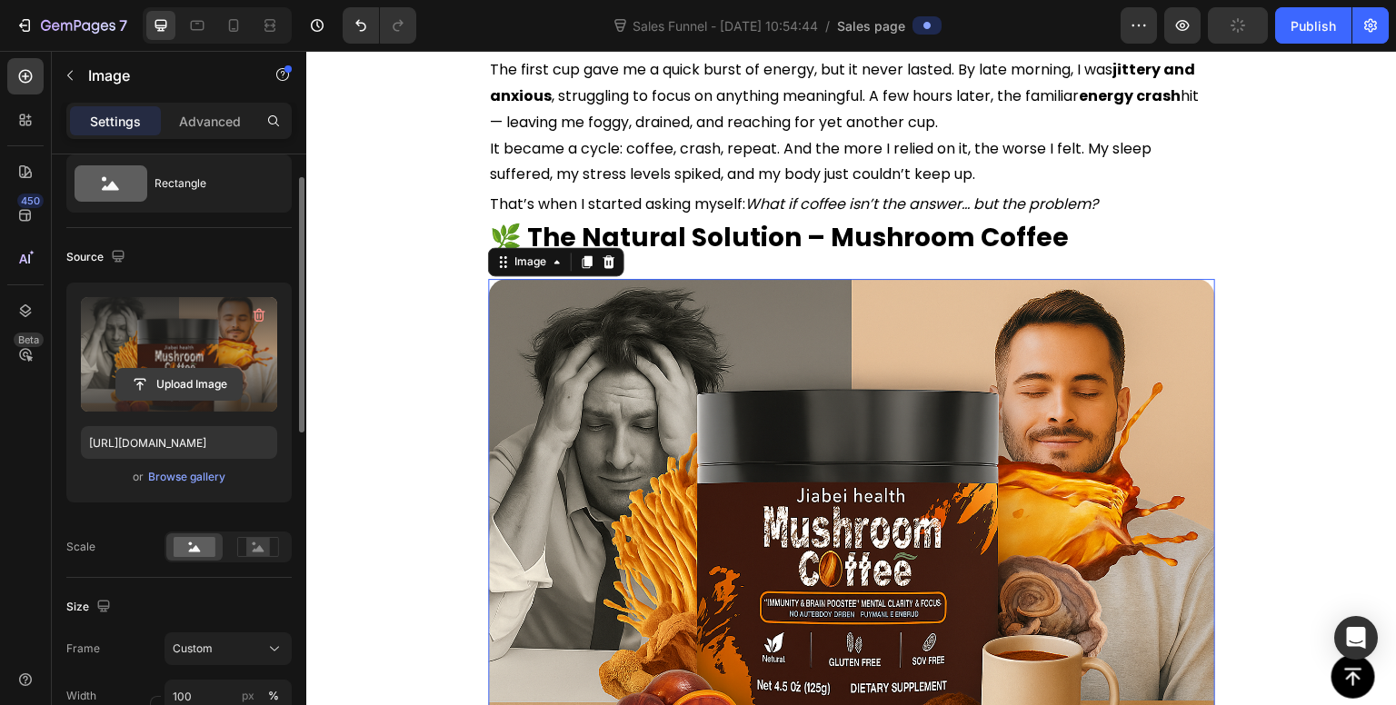
click at [173, 380] on input "file" at bounding box center [178, 384] width 125 height 31
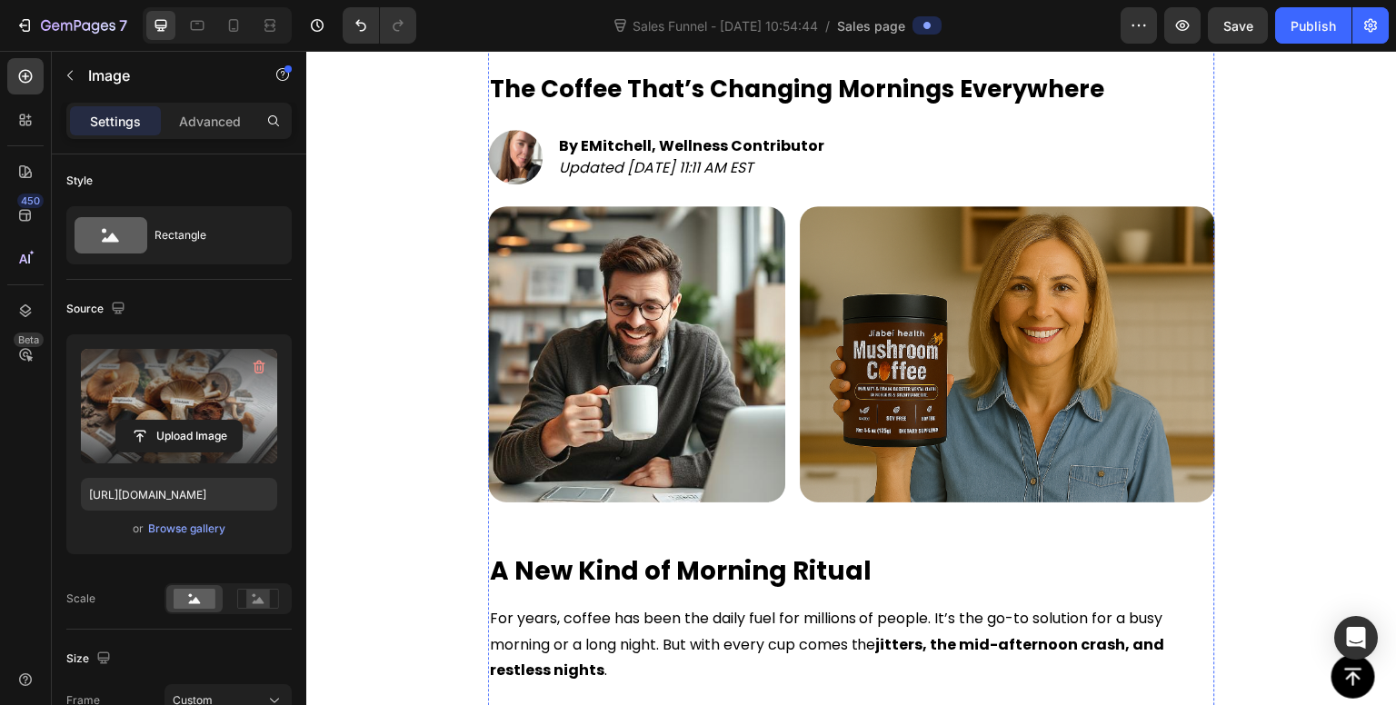
scroll to position [446, 0]
click at [203, 26] on icon at bounding box center [198, 26] width 14 height 10
type input "[URL][DOMAIN_NAME]"
type input "400"
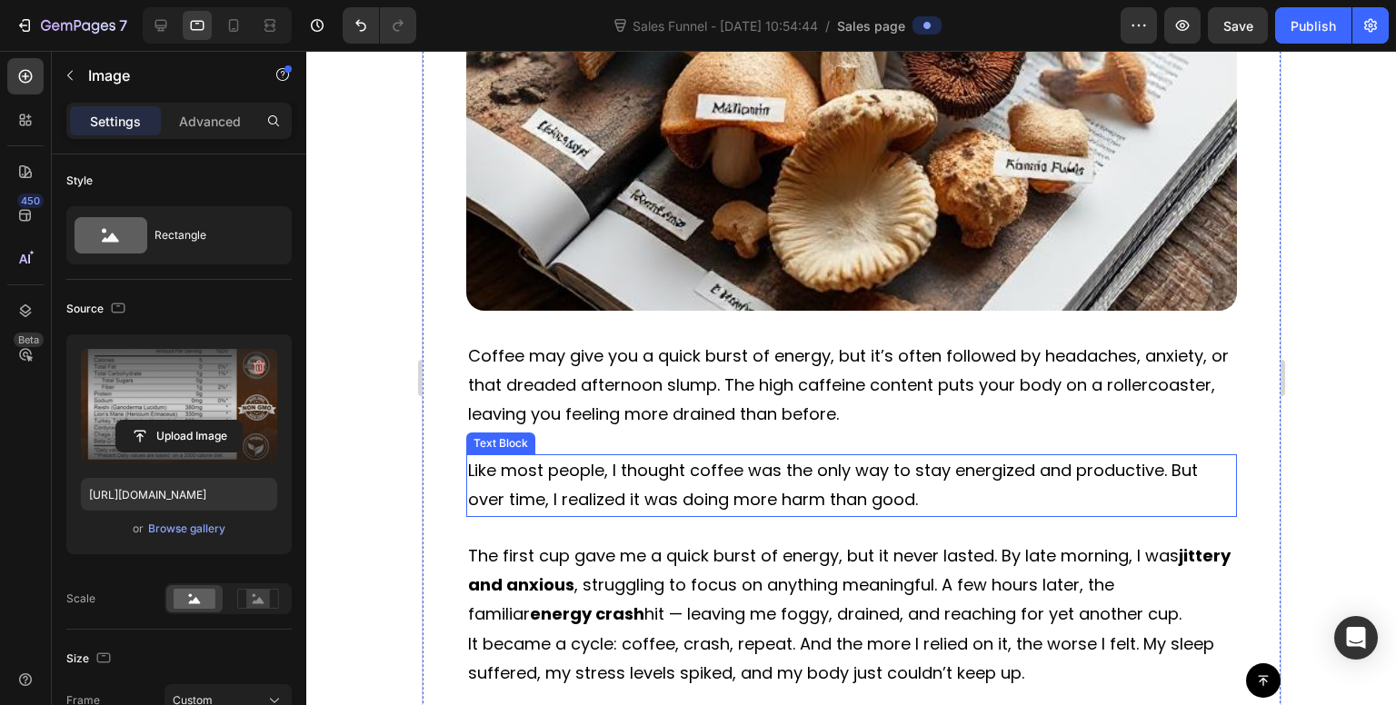
scroll to position [1655, 0]
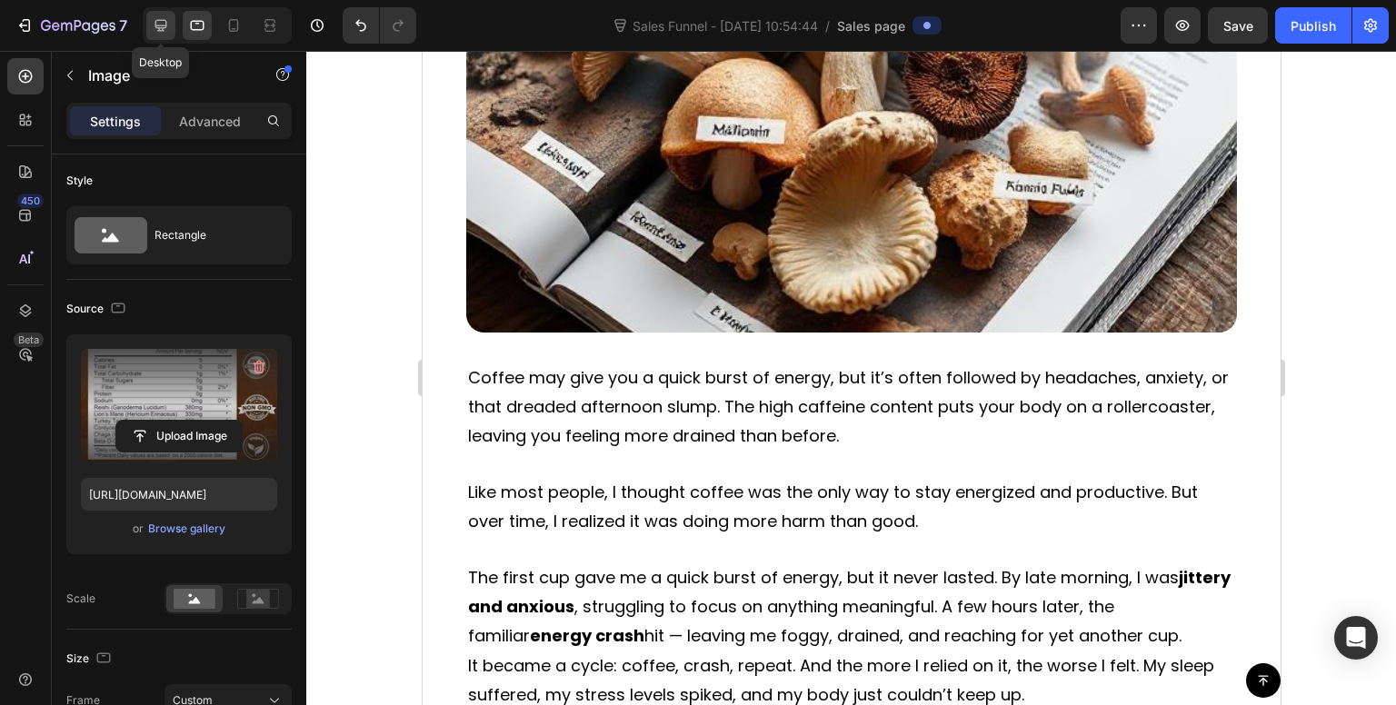
click at [160, 26] on icon at bounding box center [161, 26] width 12 height 12
type input "[URL][DOMAIN_NAME]"
type input "100"
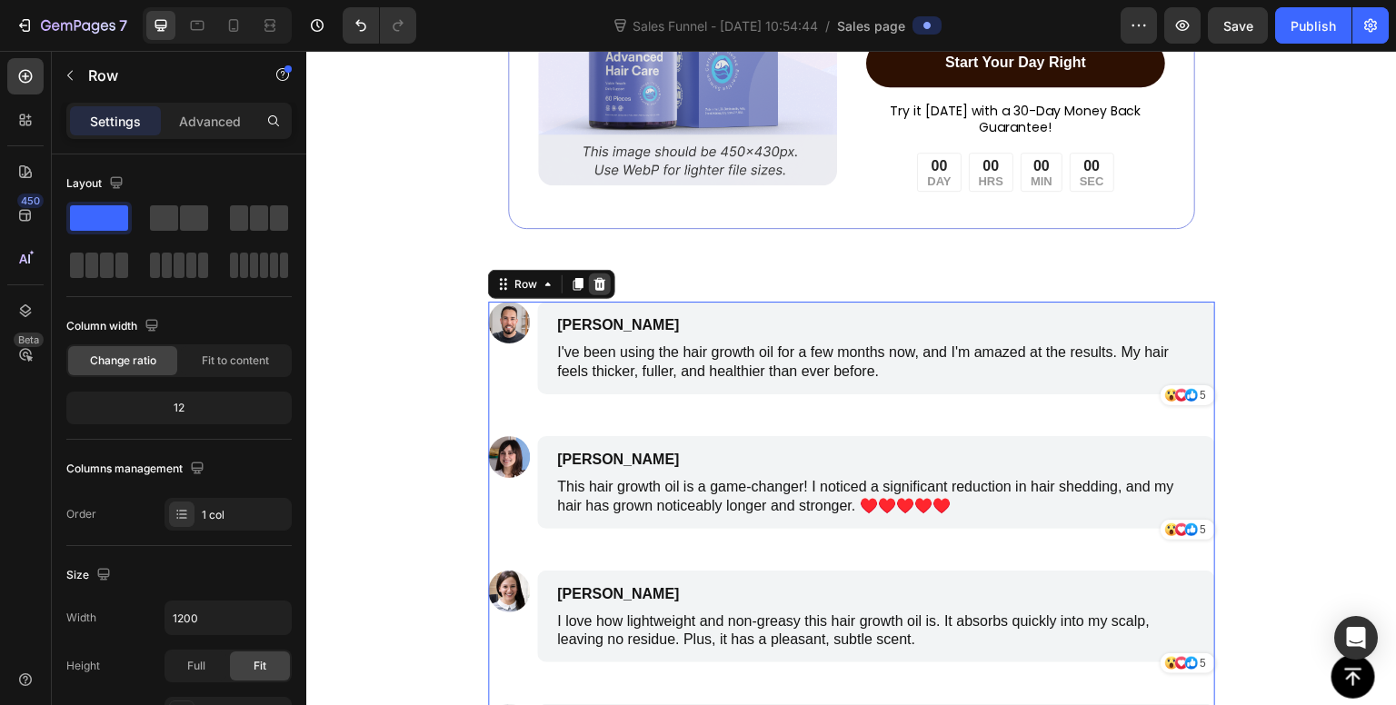
click at [593, 280] on icon at bounding box center [599, 284] width 15 height 15
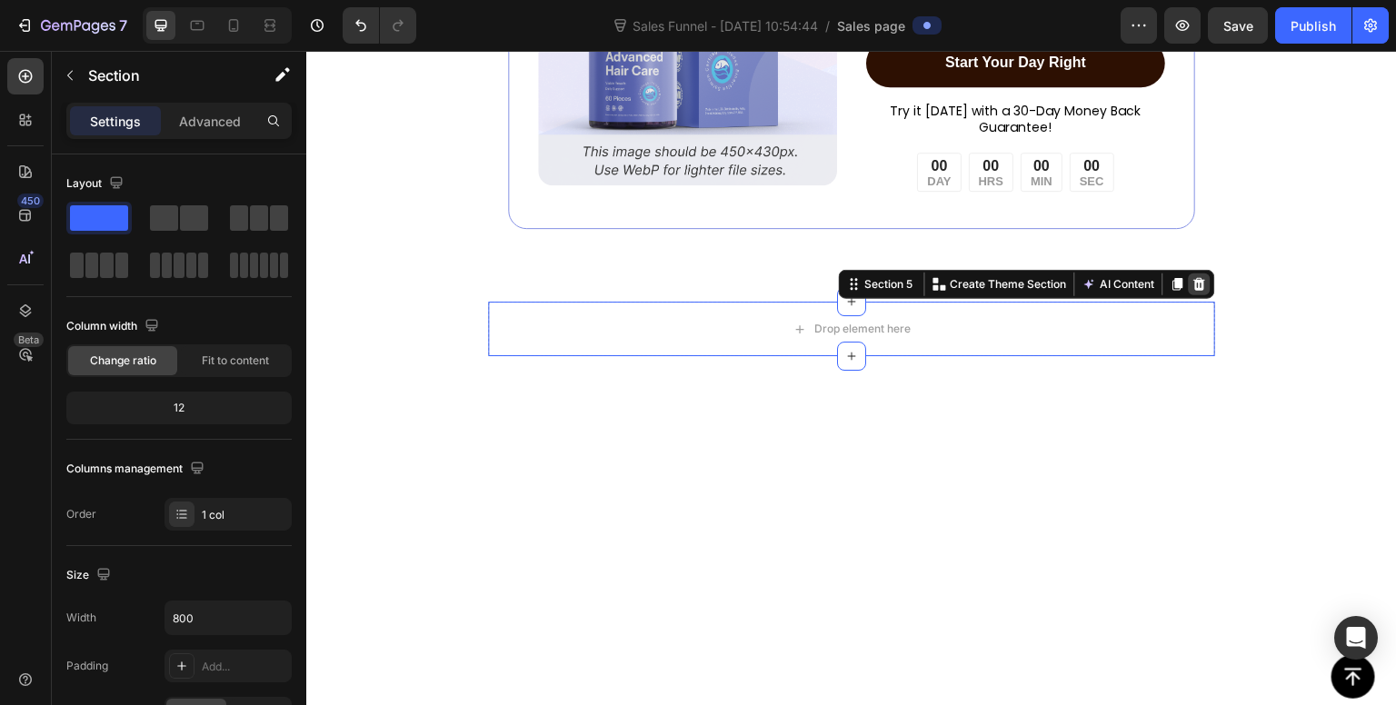
click at [1192, 283] on icon at bounding box center [1199, 284] width 15 height 15
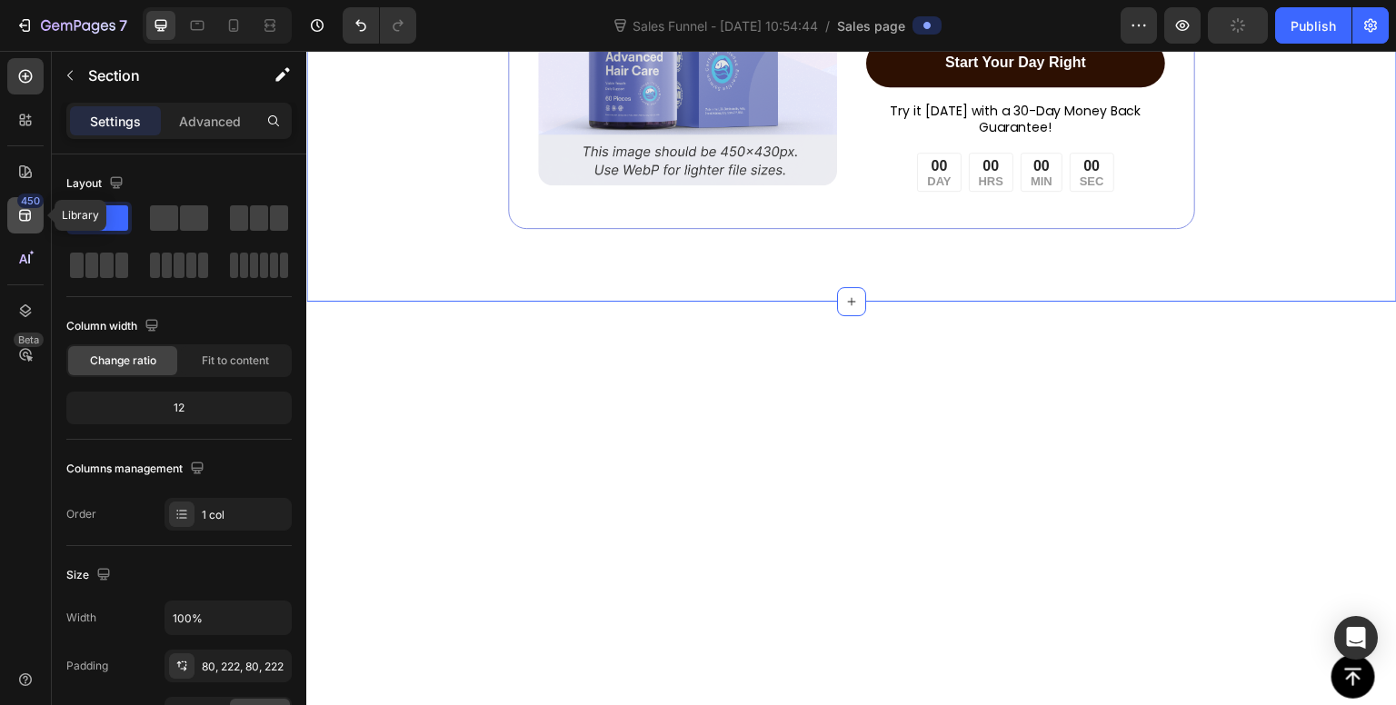
click at [22, 210] on icon at bounding box center [25, 216] width 12 height 12
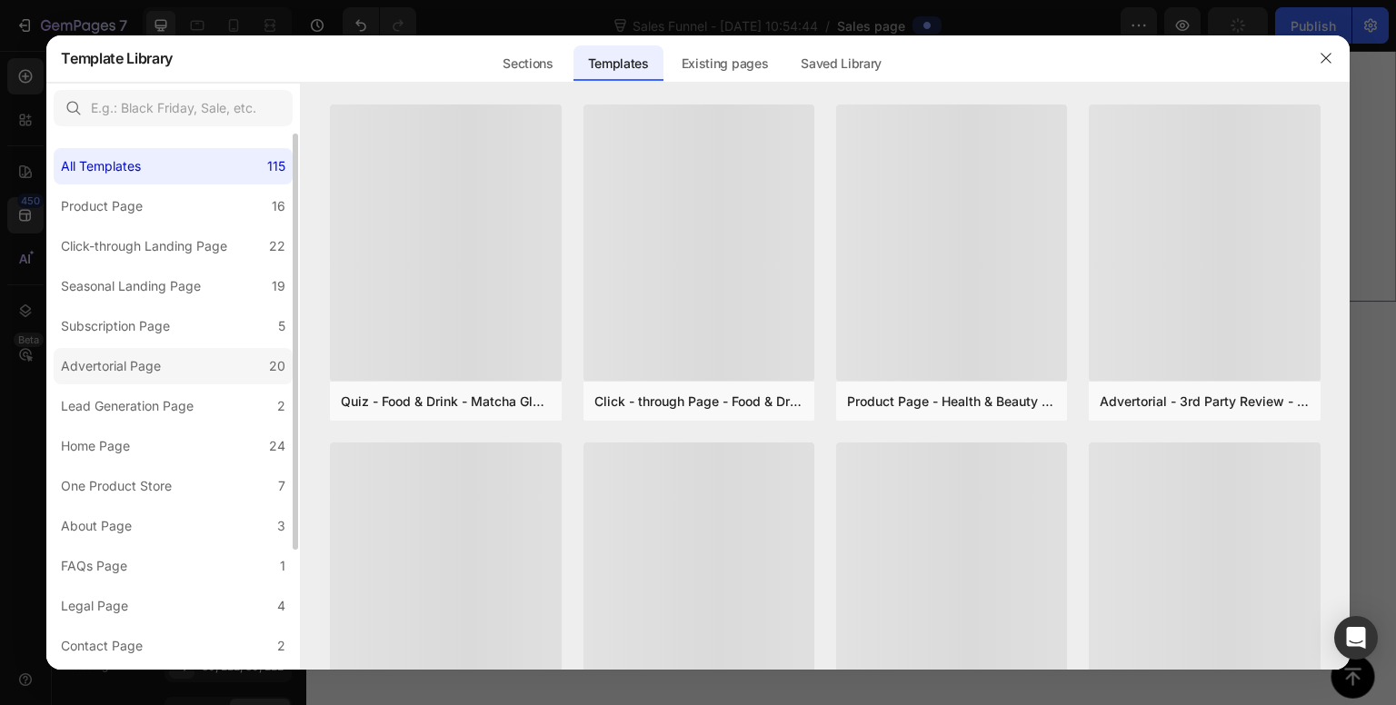
click at [136, 349] on label "Advertorial Page 20" at bounding box center [173, 366] width 239 height 36
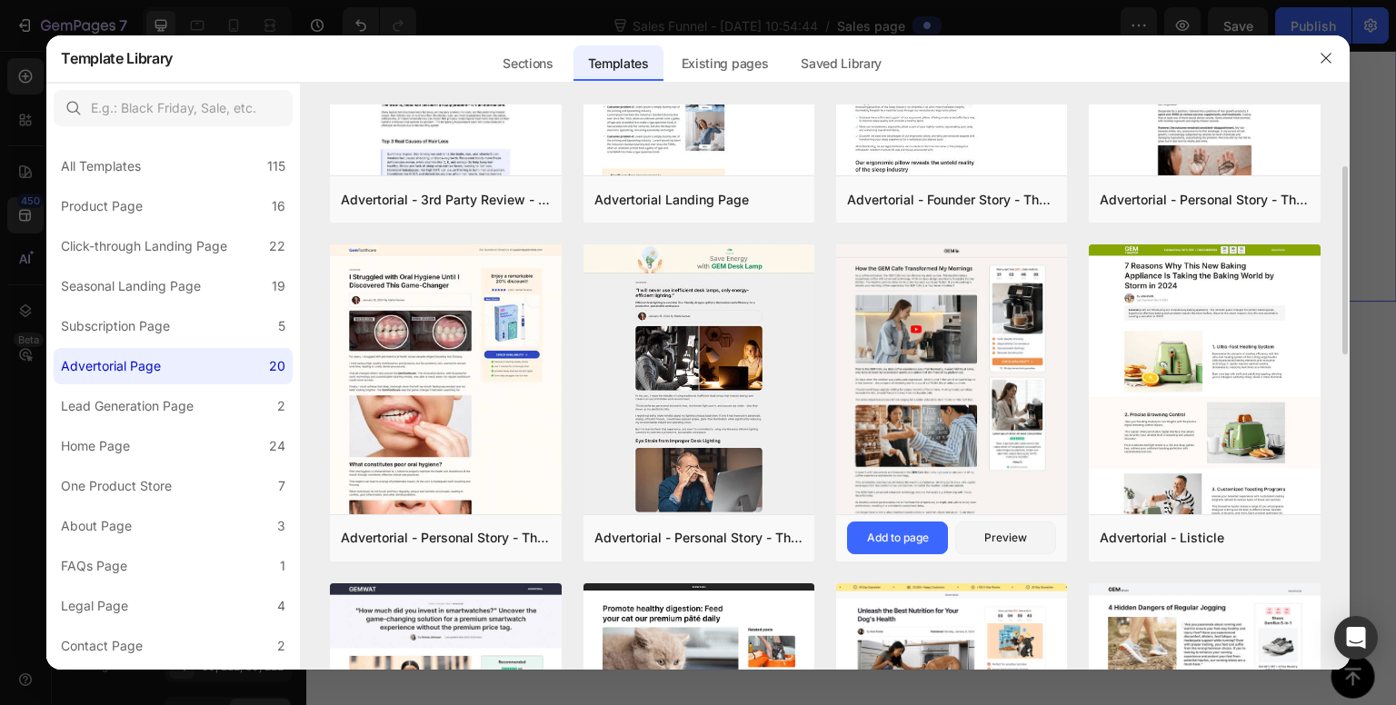
scroll to position [199, 0]
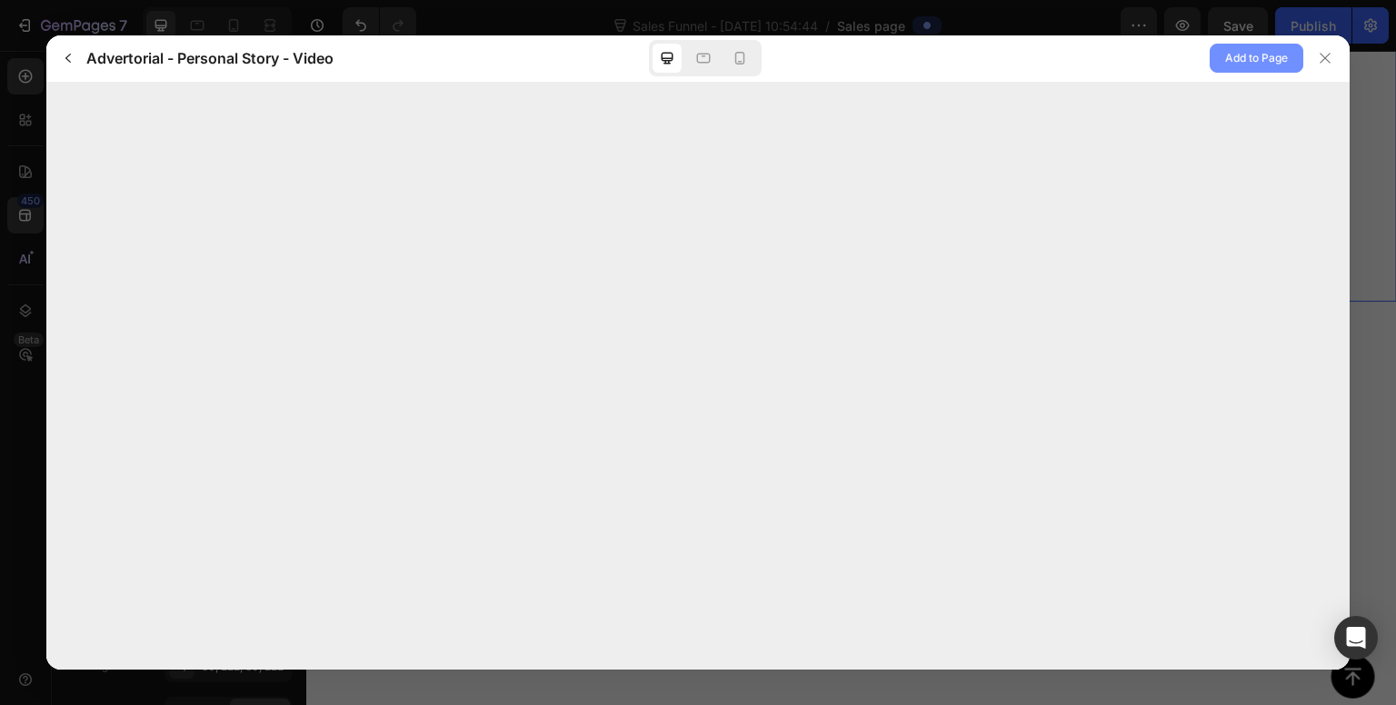
click at [1257, 65] on span "Add to Page" at bounding box center [1256, 58] width 63 height 22
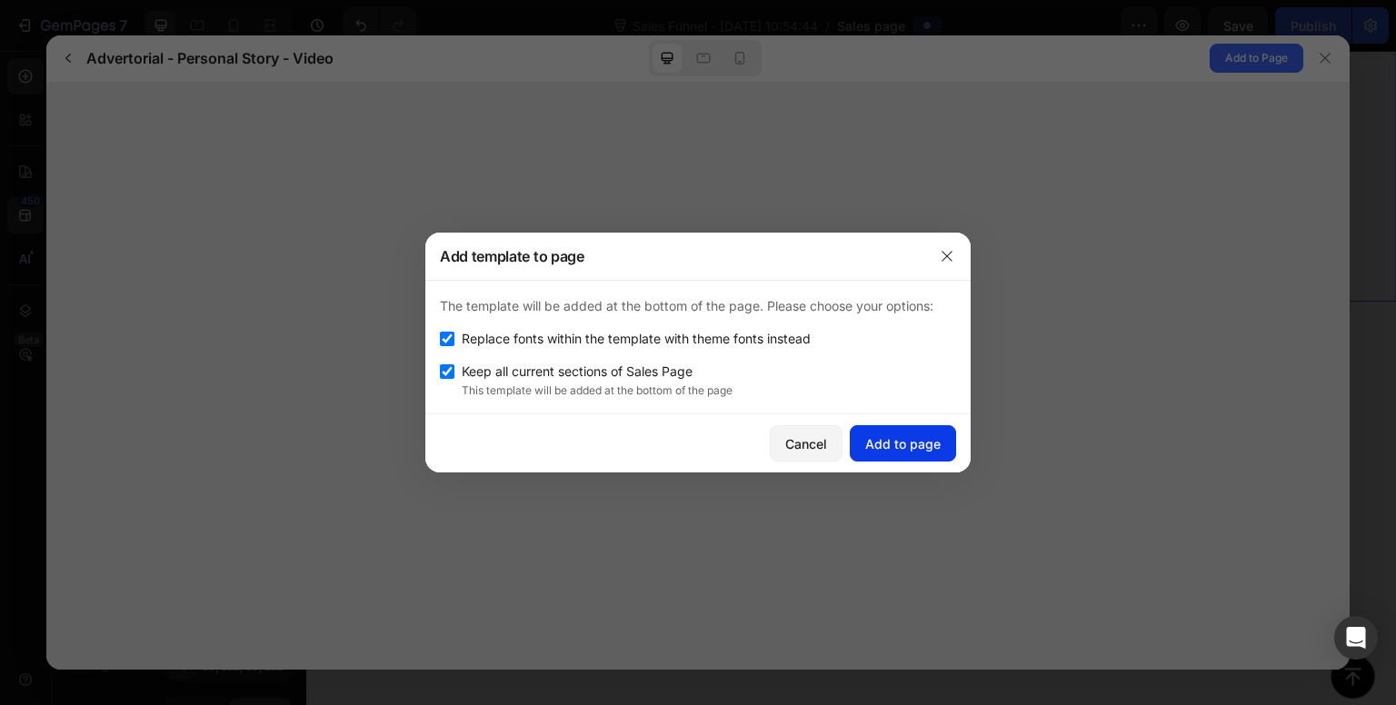
click at [908, 432] on button "Add to page" at bounding box center [903, 443] width 106 height 36
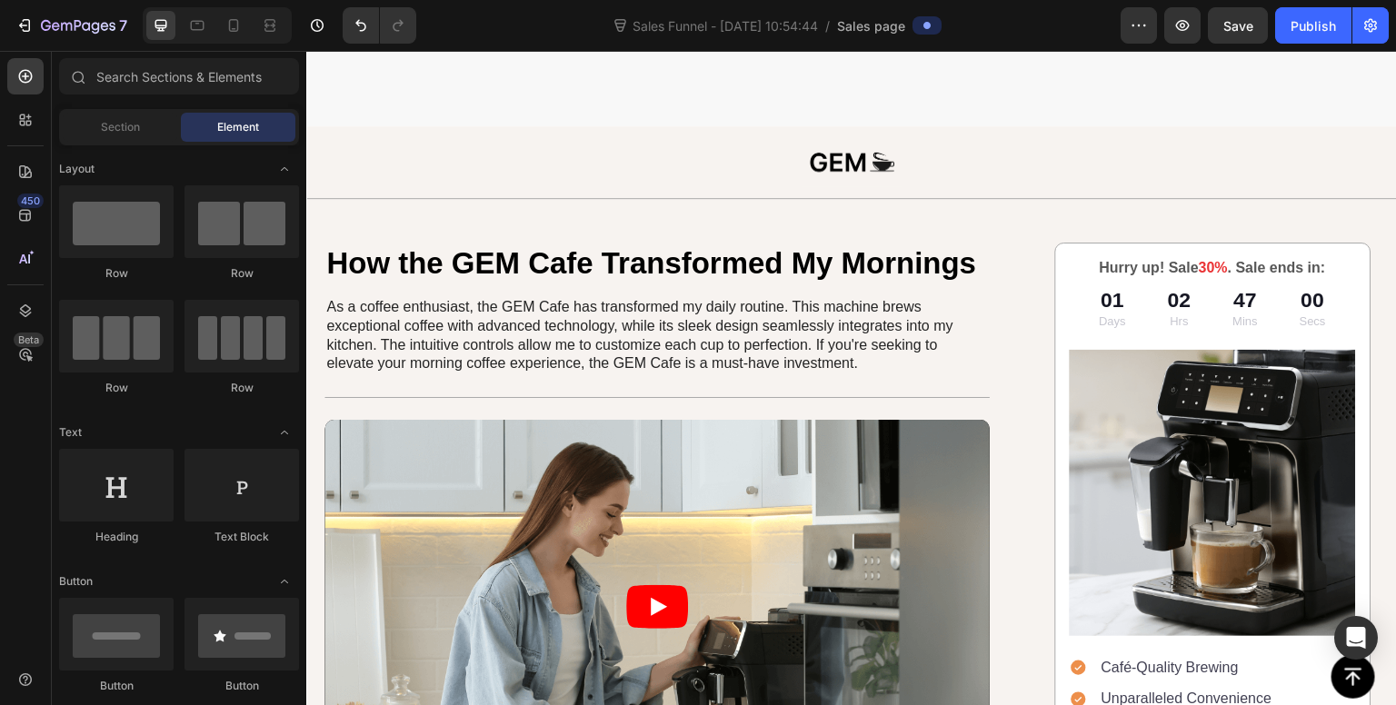
scroll to position [21681, 0]
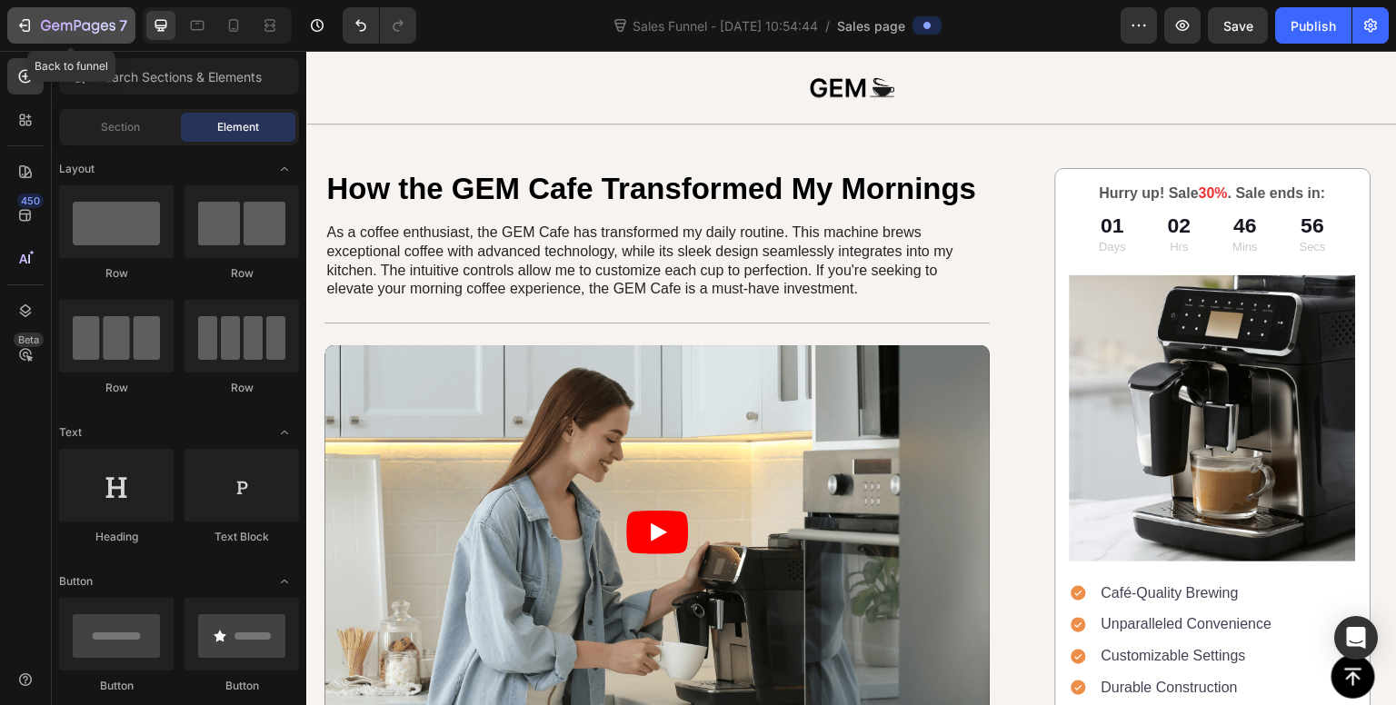
click at [20, 30] on icon "button" at bounding box center [24, 25] width 18 height 18
